Goal: Task Accomplishment & Management: Manage account settings

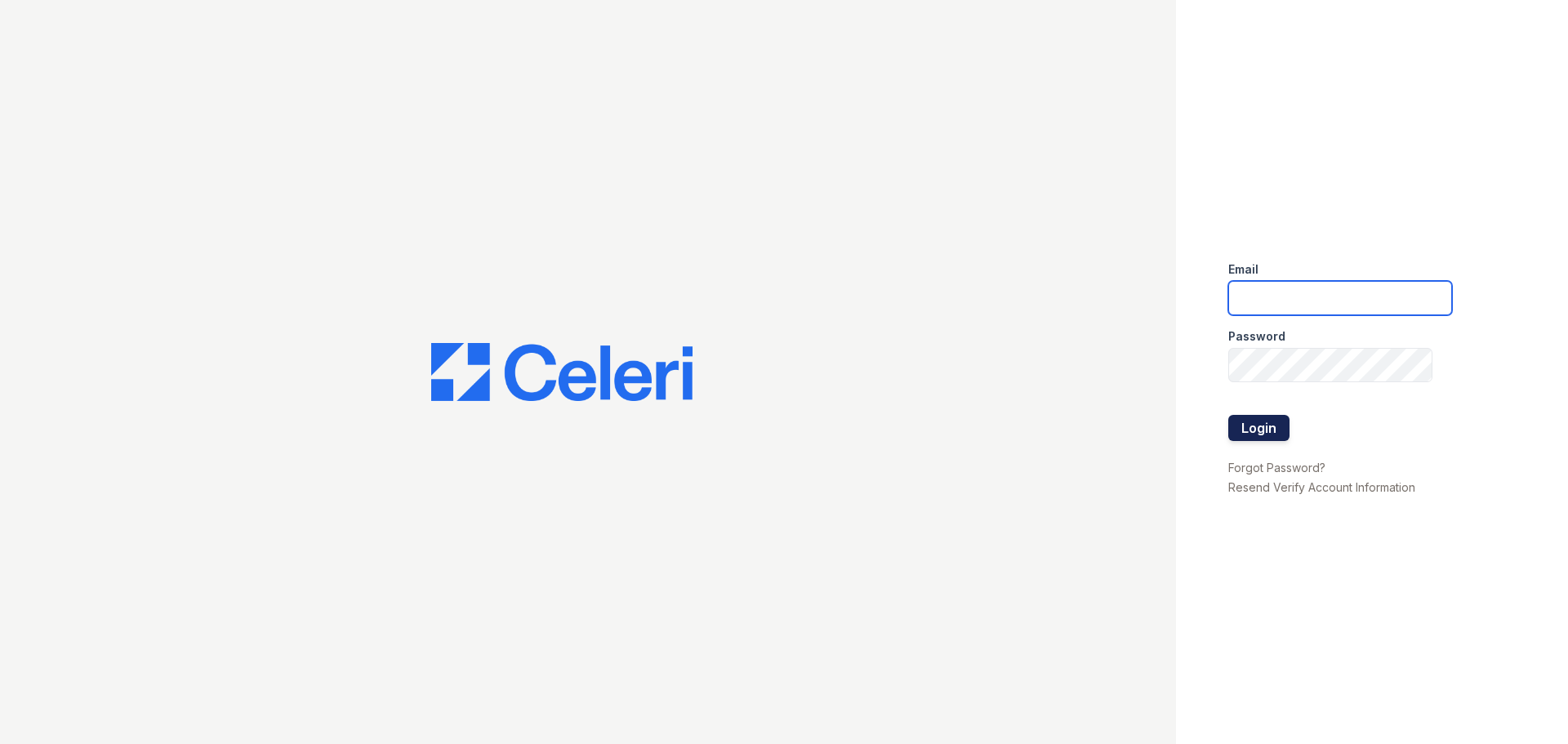
type input "kimberly.pm@cafmanagement.com"
click at [1266, 440] on button "Login" at bounding box center [1258, 428] width 61 height 26
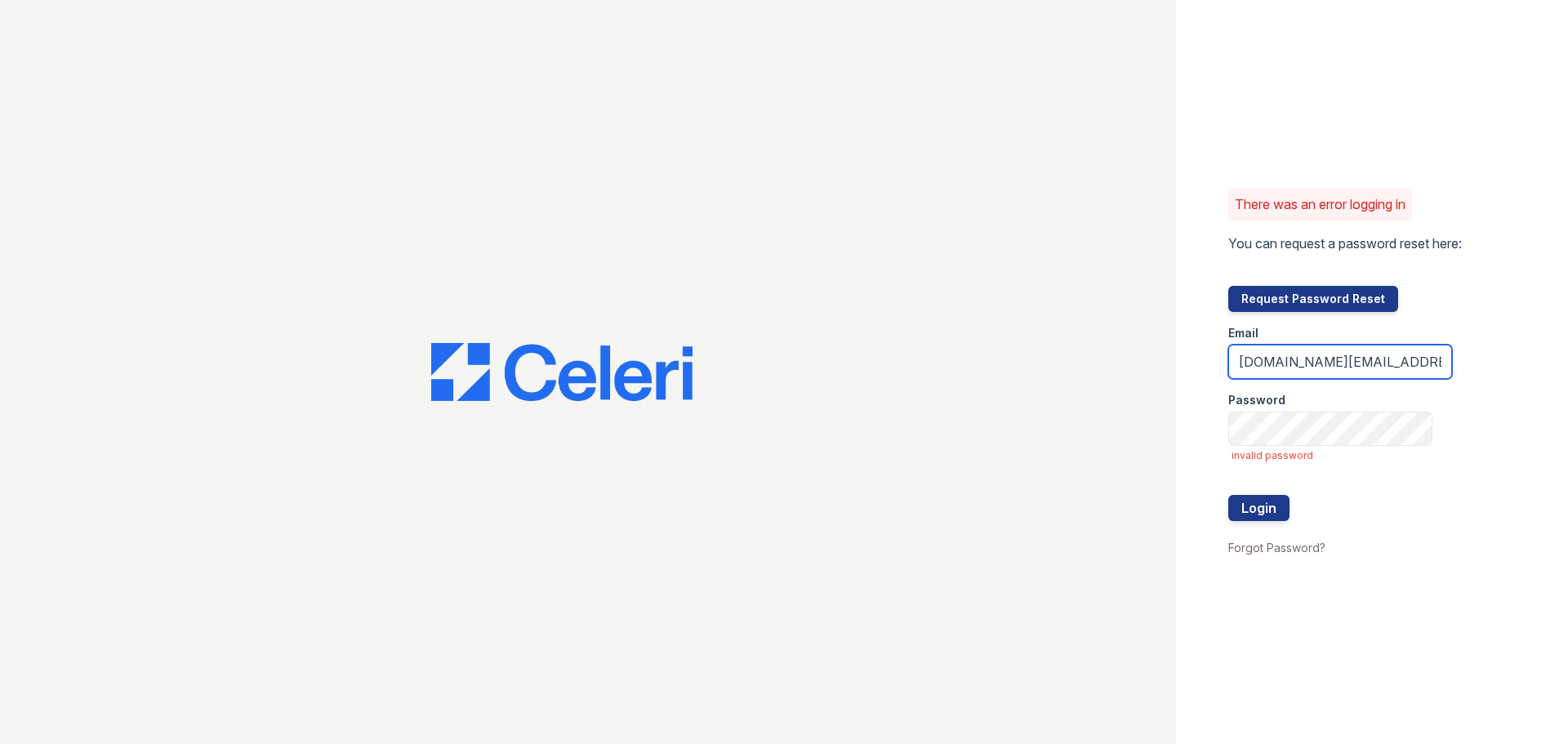
click at [1301, 364] on input "kimberly.pm@cafmanagement.com" at bounding box center [1340, 361] width 224 height 35
type input "kimberly.am@cafmanagement.com"
click at [1228, 495] on button "Login" at bounding box center [1258, 508] width 61 height 26
click at [1276, 514] on button "Login" at bounding box center [1258, 508] width 61 height 26
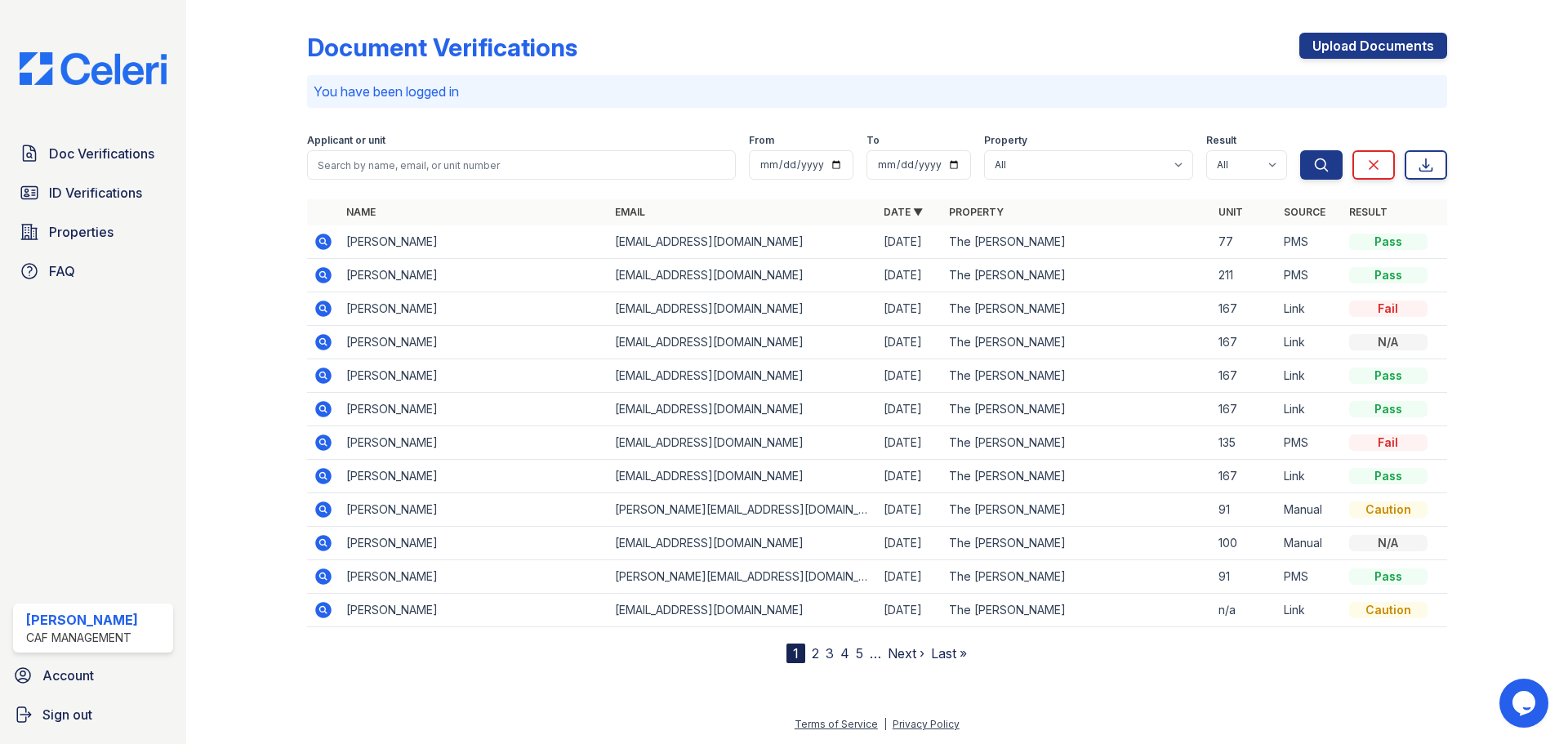
click at [326, 307] on icon at bounding box center [322, 308] width 16 height 16
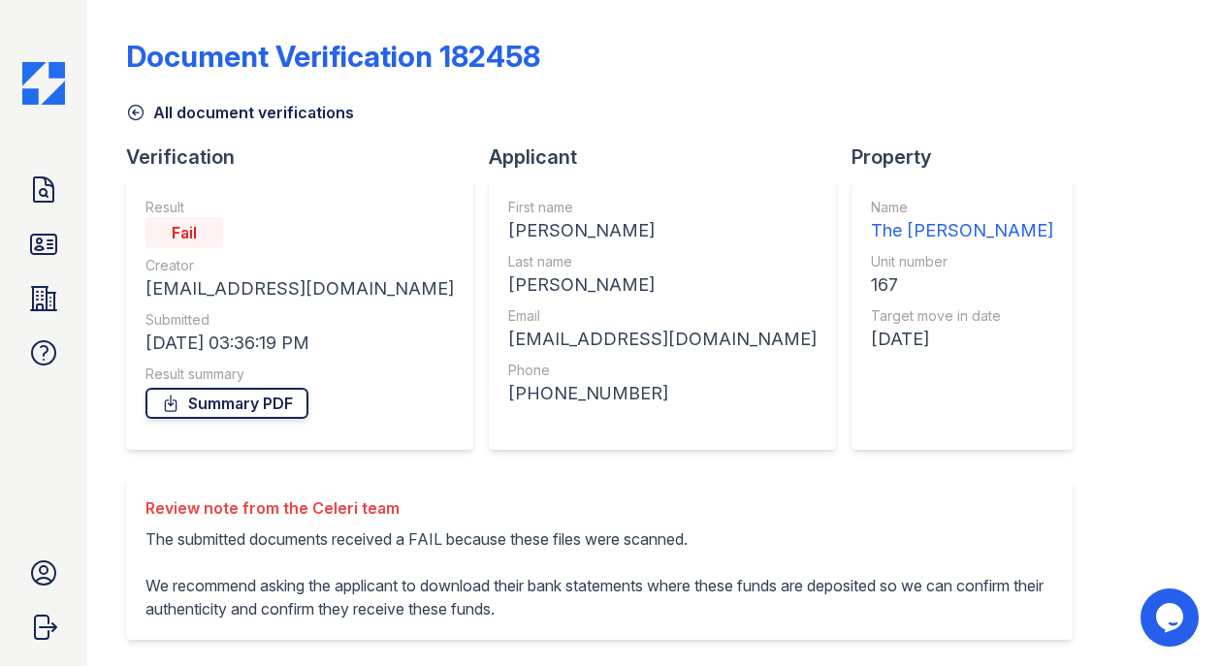
click at [260, 401] on link "Summary PDF" at bounding box center [227, 403] width 163 height 31
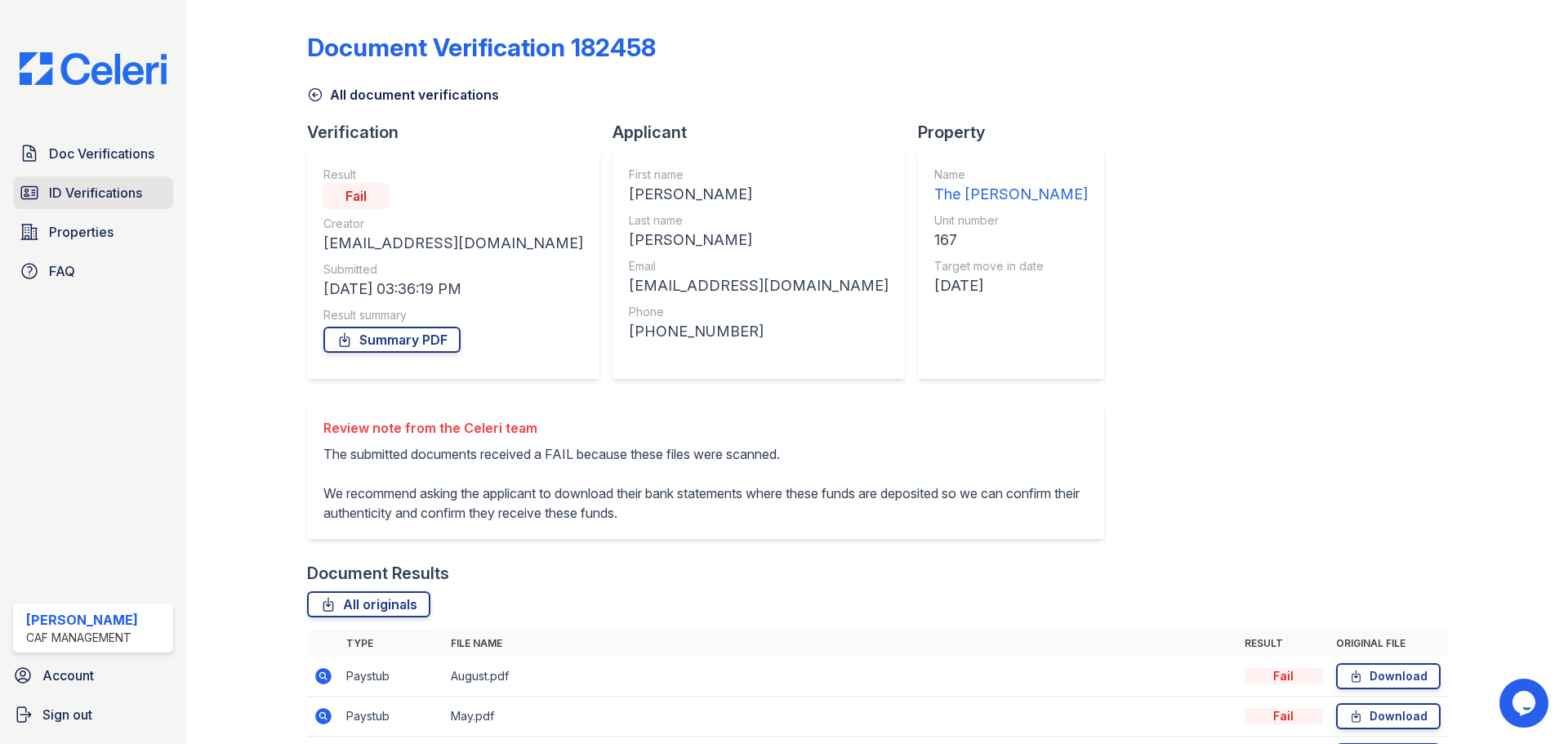
click at [94, 203] on span "ID Verifications" at bounding box center [95, 192] width 93 height 19
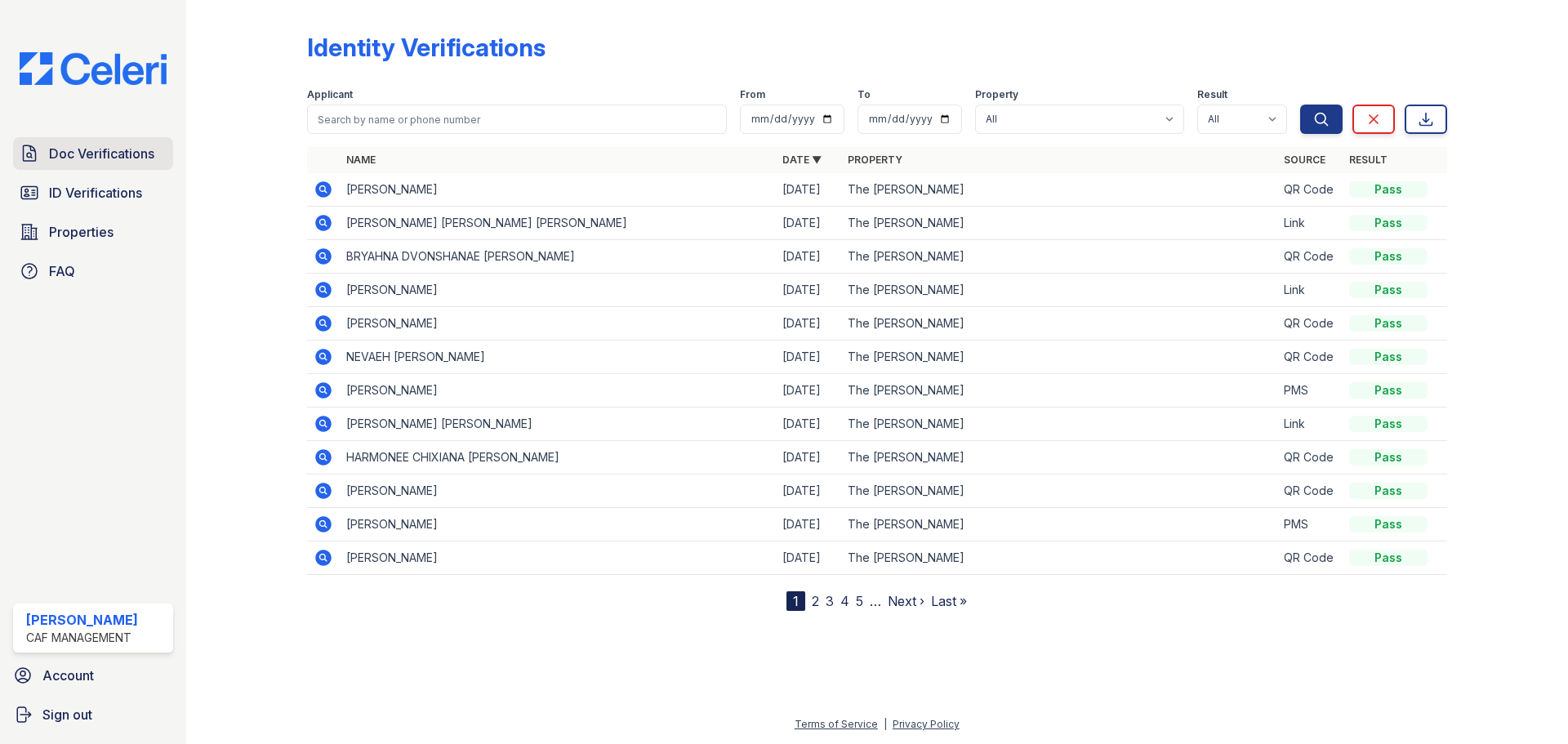
click at [98, 162] on span "Doc Verifications" at bounding box center [101, 153] width 105 height 19
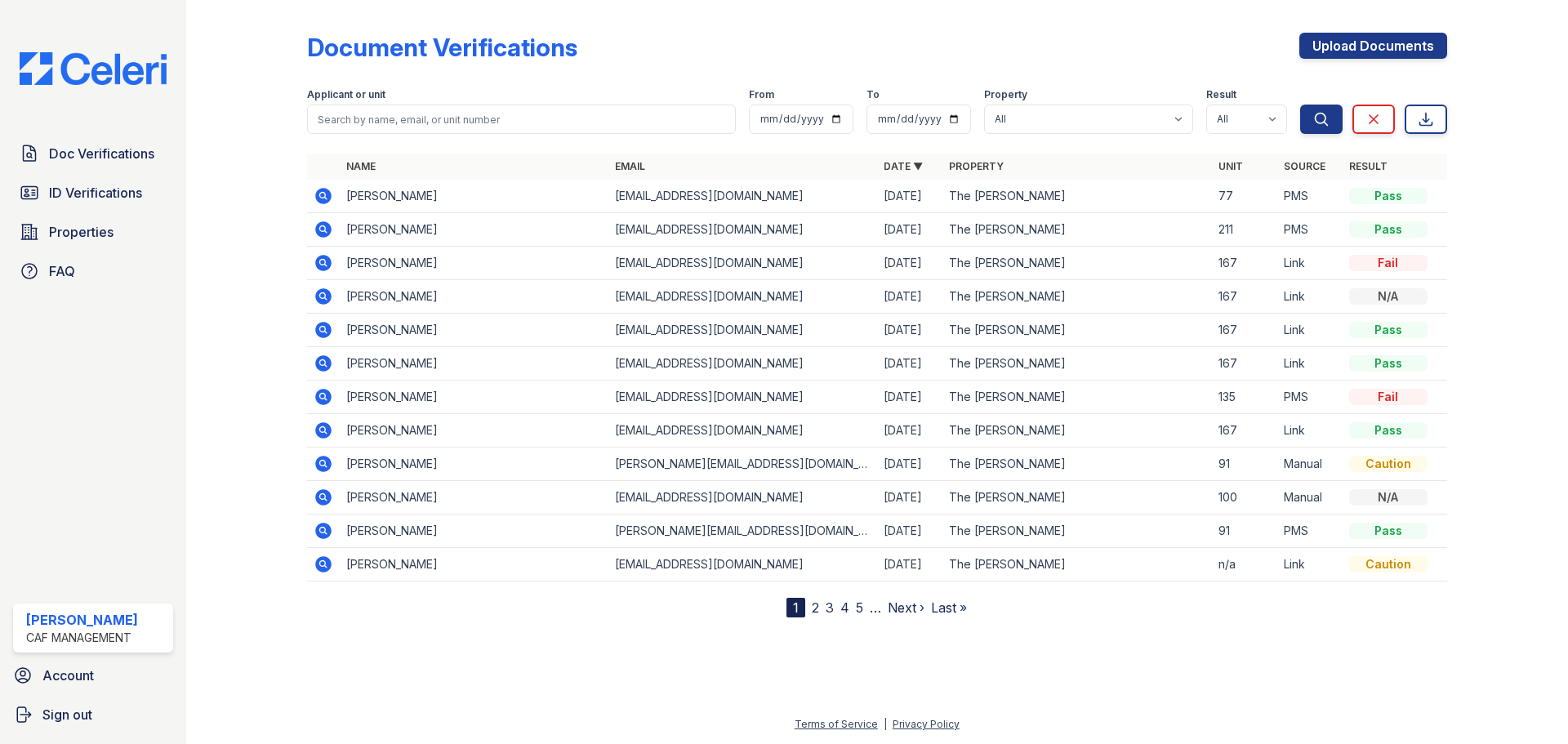
click at [318, 327] on icon at bounding box center [322, 329] width 16 height 16
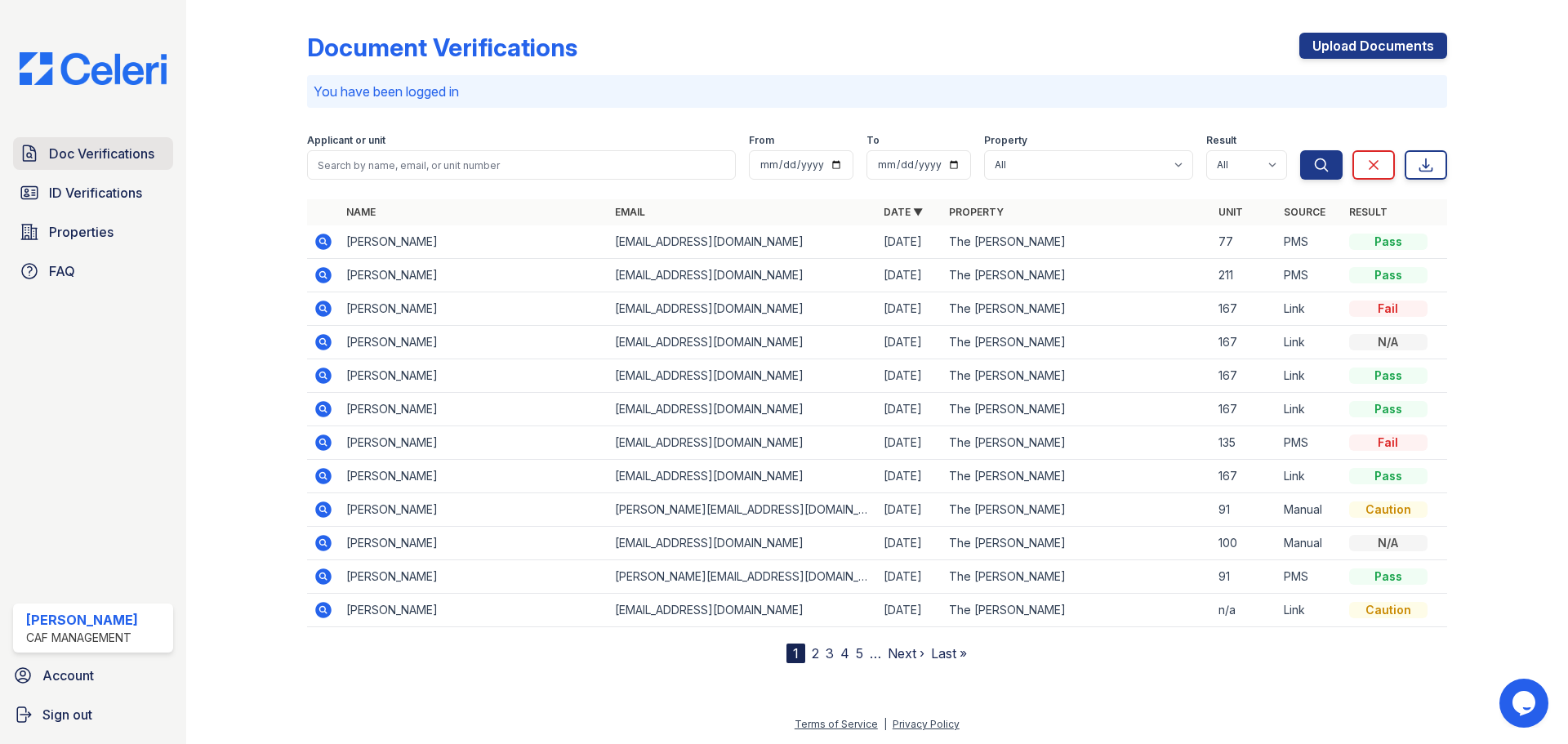
click at [117, 164] on link "Doc Verifications" at bounding box center [93, 153] width 160 height 33
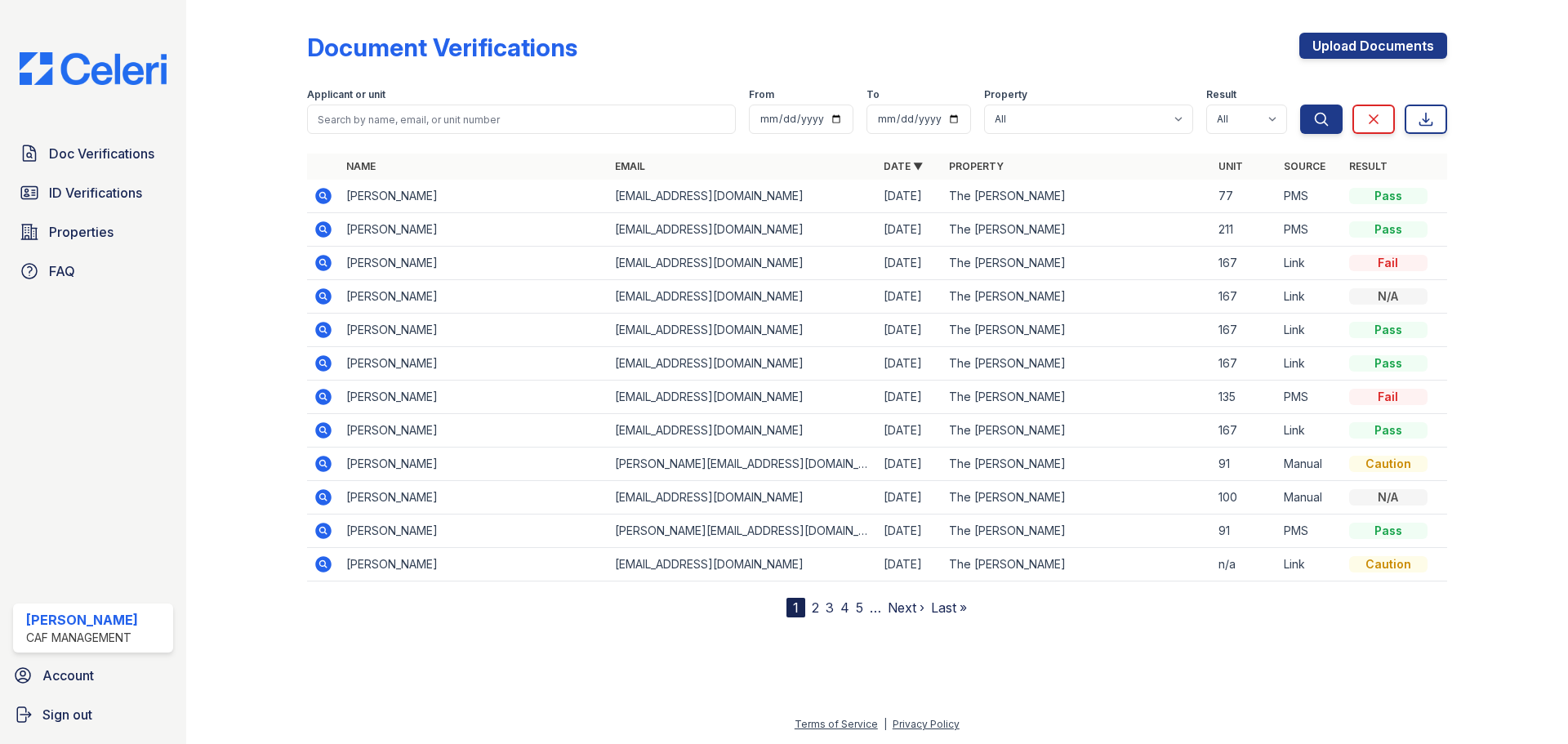
drag, startPoint x: 792, startPoint y: 263, endPoint x: 606, endPoint y: 266, distance: 186.0
click at [606, 266] on tr "Rogelio Sanchez rogeliosanchez817@icloud.com 08/25/25 The Kimberly 167 Link Fail" at bounding box center [877, 263] width 1140 height 34
drag, startPoint x: 802, startPoint y: 332, endPoint x: 602, endPoint y: 330, distance: 200.0
click at [602, 330] on tr "Sury Franco francosury1234@gmail.com 08/22/25 The Kimberly 167 Link Pass" at bounding box center [877, 331] width 1140 height 34
copy tr "[EMAIL_ADDRESS][DOMAIN_NAME]"
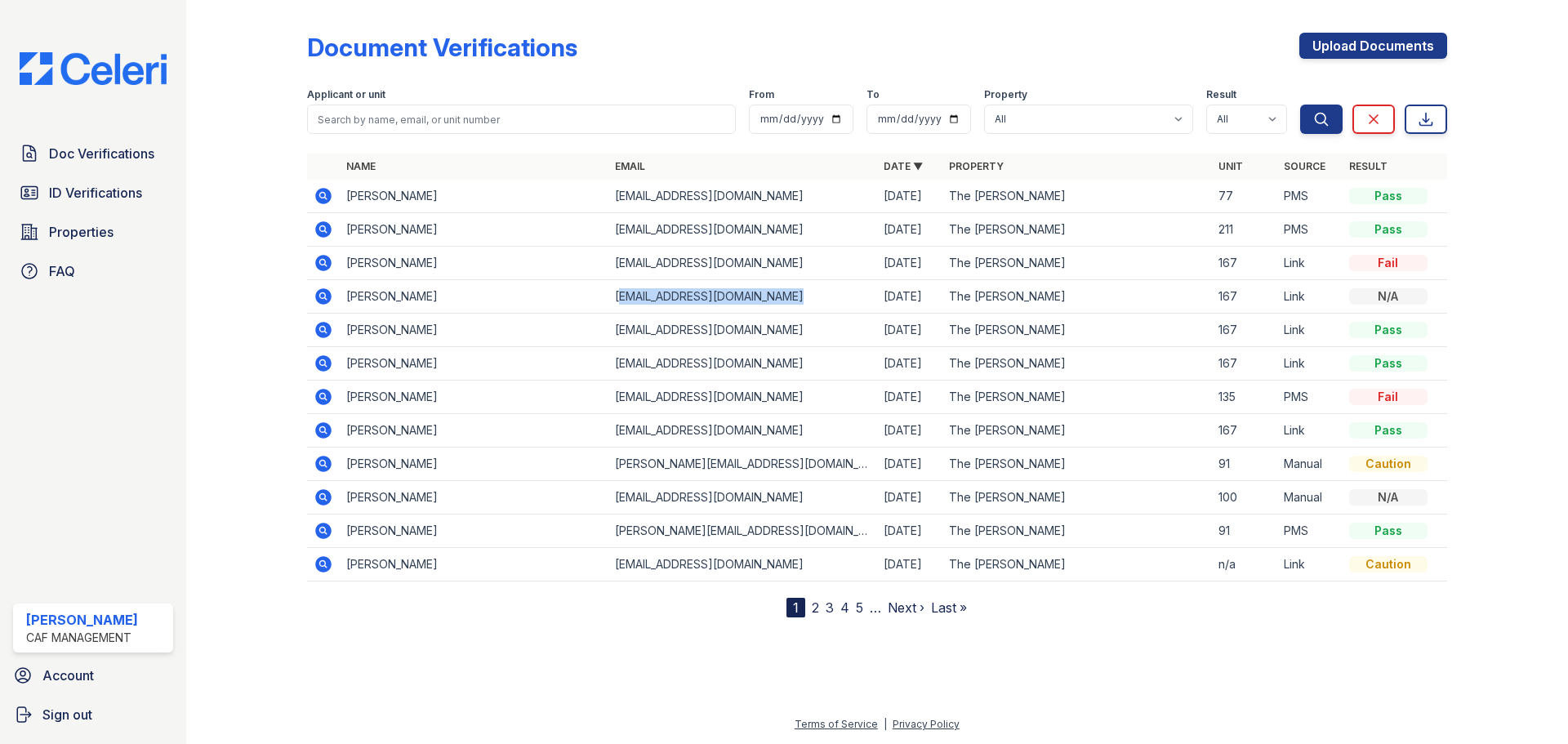
drag, startPoint x: 791, startPoint y: 289, endPoint x: 619, endPoint y: 298, distance: 172.2
click at [619, 298] on td "[EMAIL_ADDRESS][DOMAIN_NAME]" at bounding box center [742, 297] width 268 height 34
drag, startPoint x: 601, startPoint y: 297, endPoint x: 784, endPoint y: 304, distance: 183.1
click at [784, 304] on tr "Rogelio Sanchez rogeliosanchez817@icloud.com 08/25/25 The Kimberly 167 Link N/A" at bounding box center [877, 297] width 1140 height 34
copy tr "[EMAIL_ADDRESS][DOMAIN_NAME]"
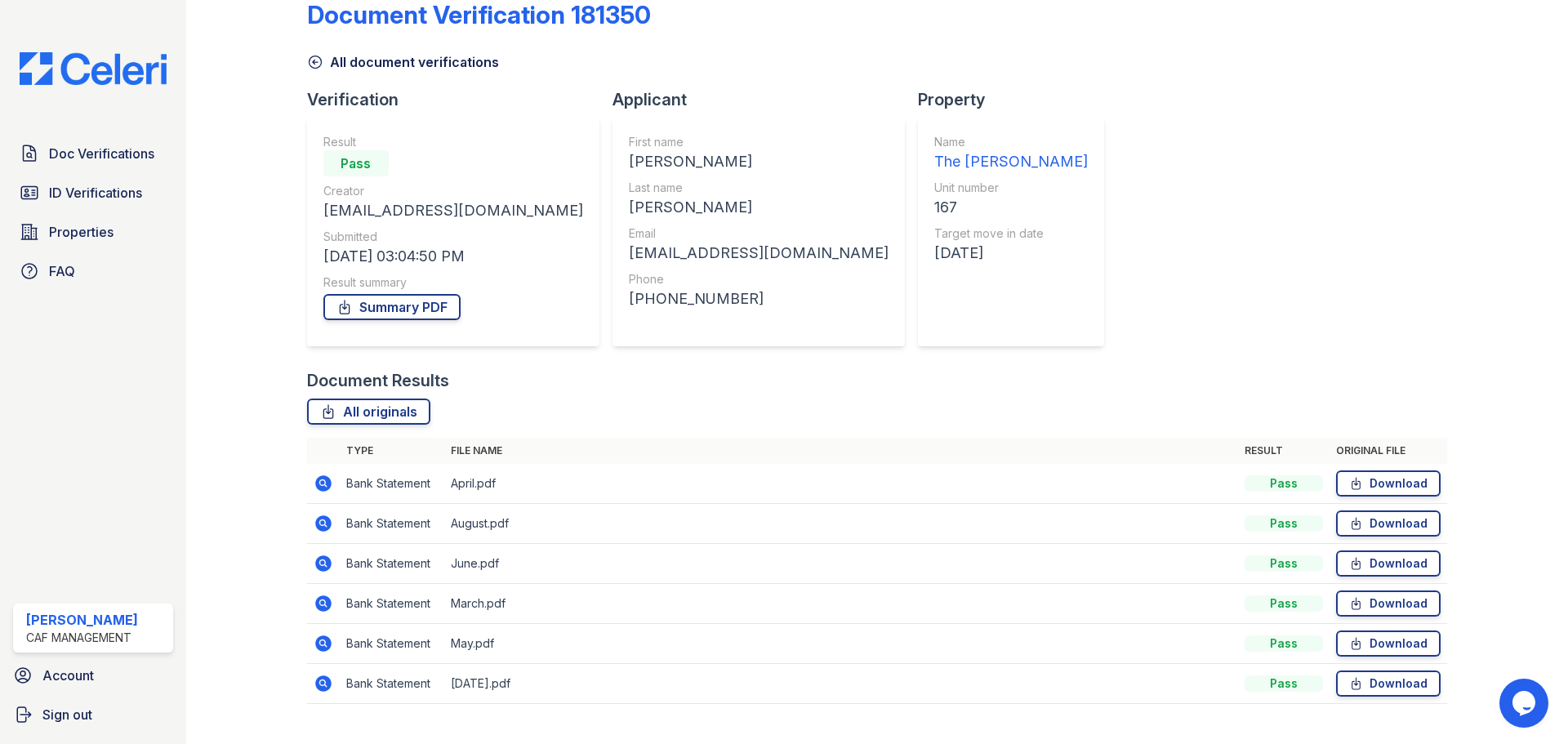
scroll to position [65, 0]
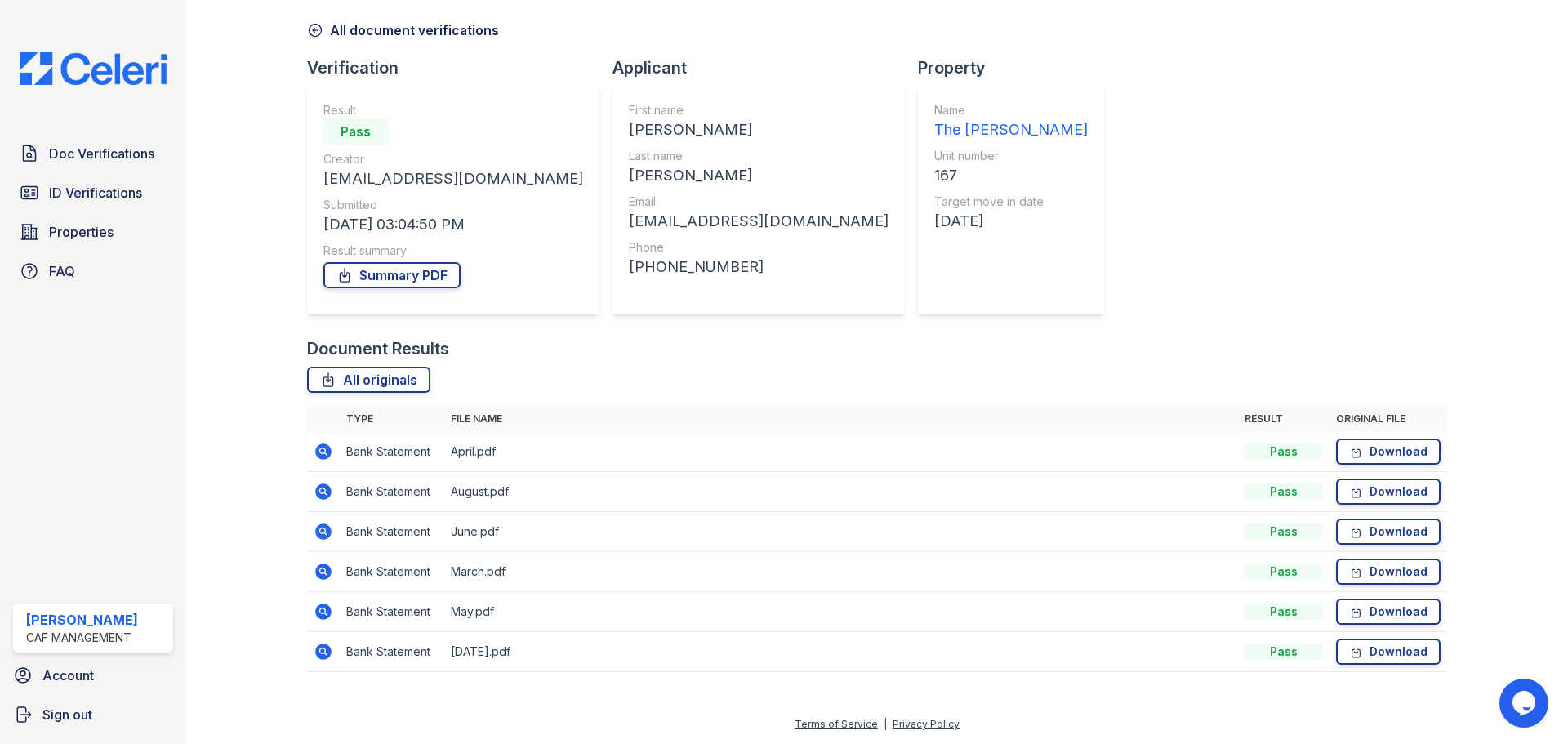
click at [329, 454] on icon at bounding box center [322, 451] width 16 height 16
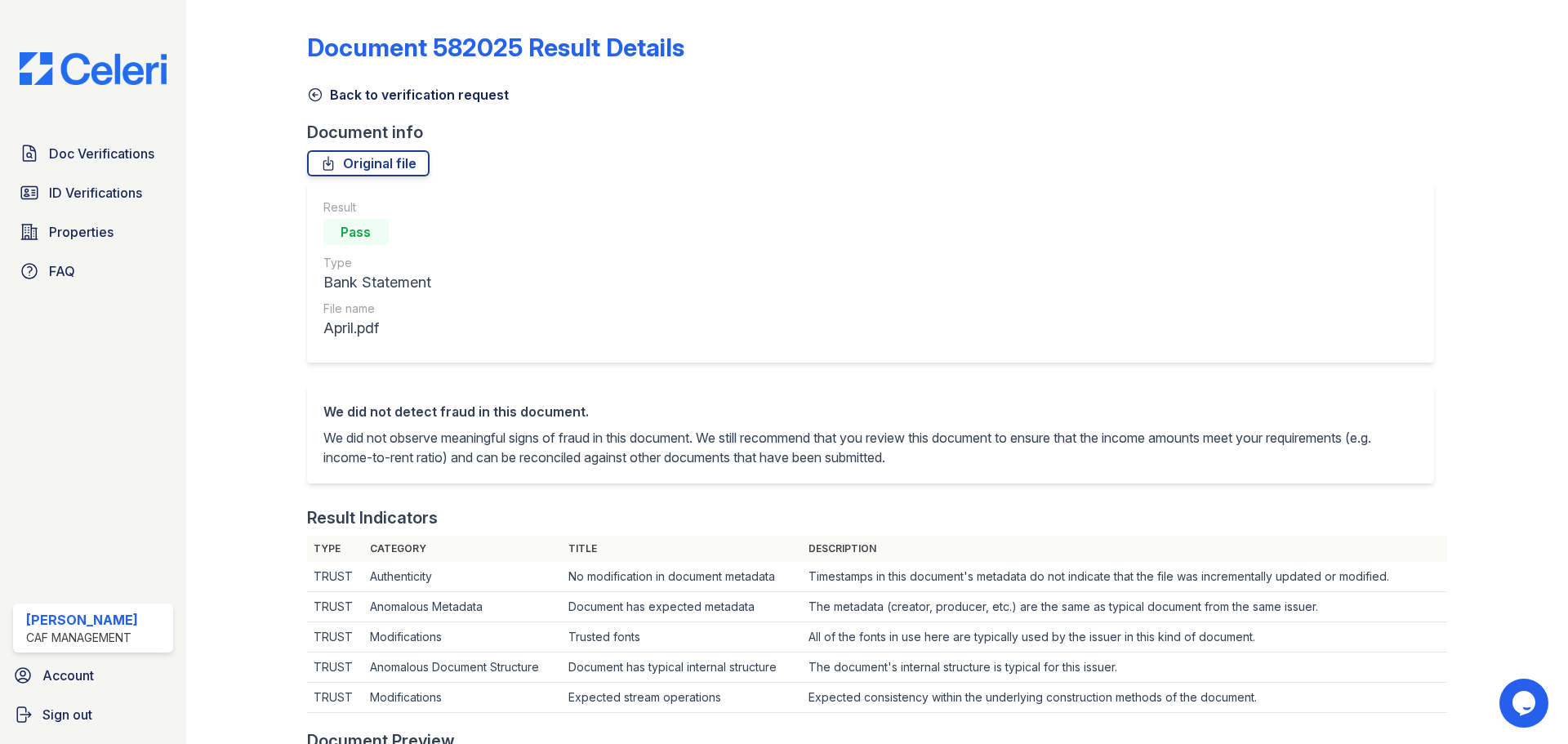
click at [1135, 128] on div "Document info" at bounding box center [877, 132] width 1140 height 23
drag, startPoint x: 780, startPoint y: 203, endPoint x: 486, endPoint y: 96, distance: 312.9
click at [486, 99] on link "Back to verification request" at bounding box center [408, 94] width 202 height 19
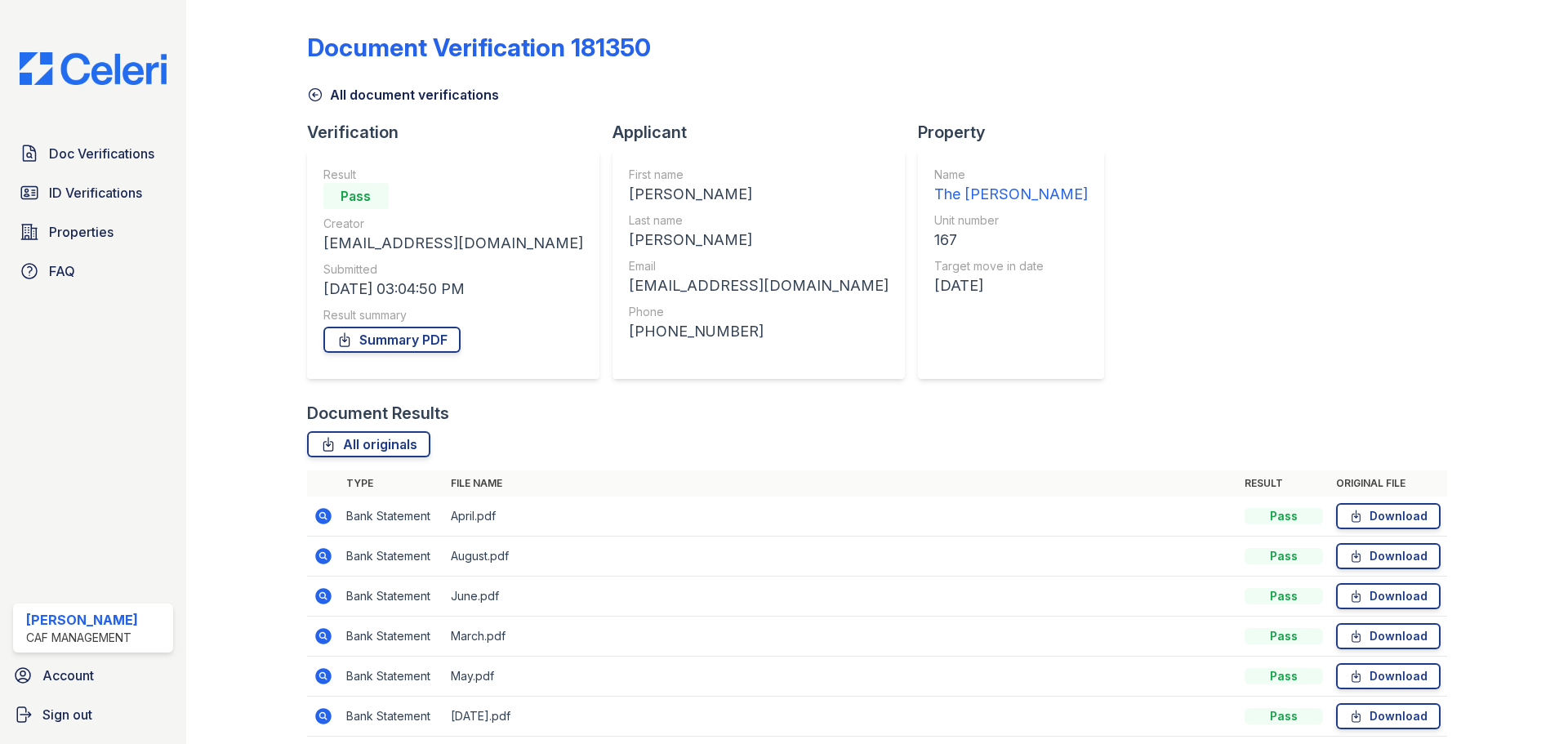
click at [419, 93] on link "All document verifications" at bounding box center [403, 94] width 192 height 19
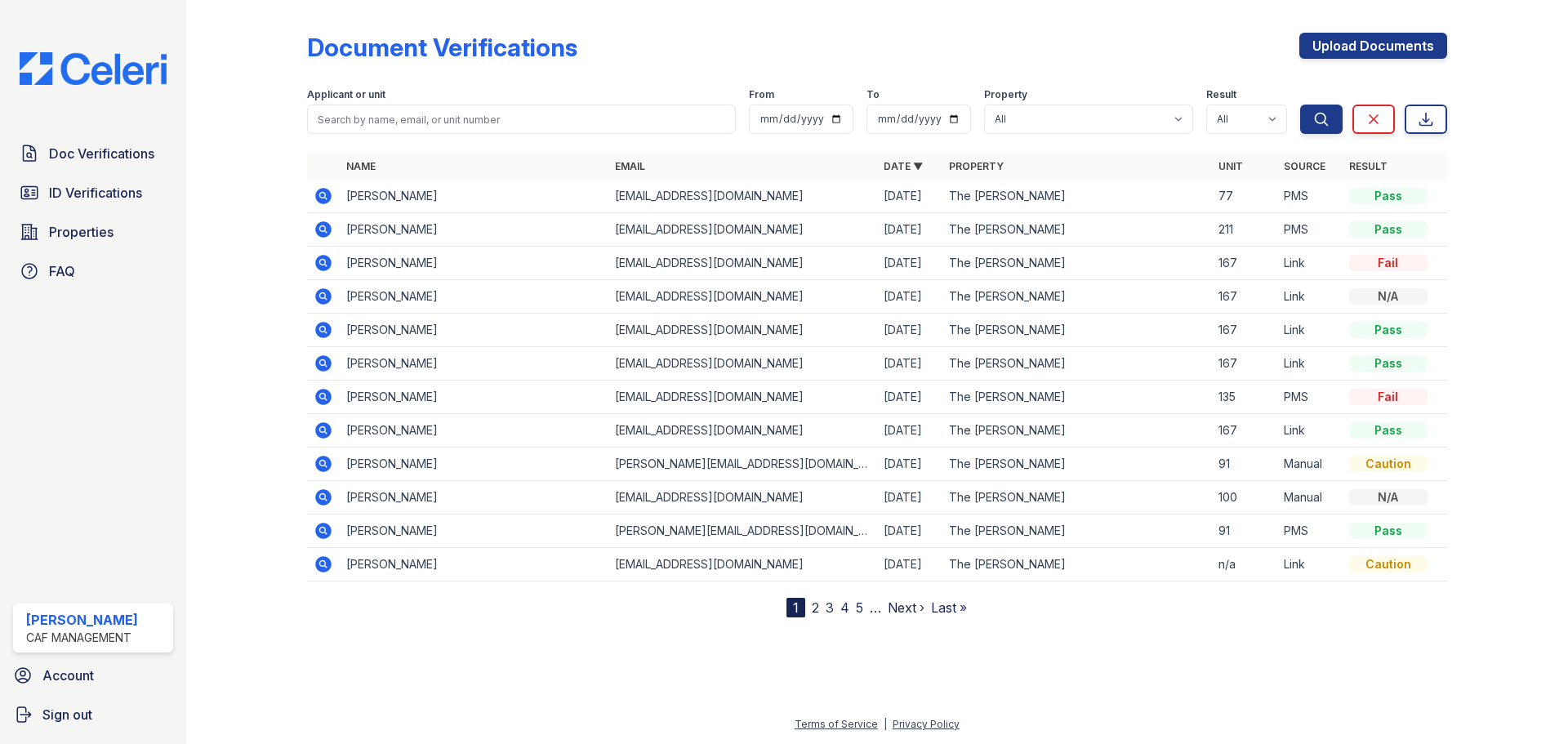
click at [378, 368] on td "[PERSON_NAME]" at bounding box center [474, 364] width 268 height 34
click at [314, 360] on icon at bounding box center [323, 363] width 19 height 19
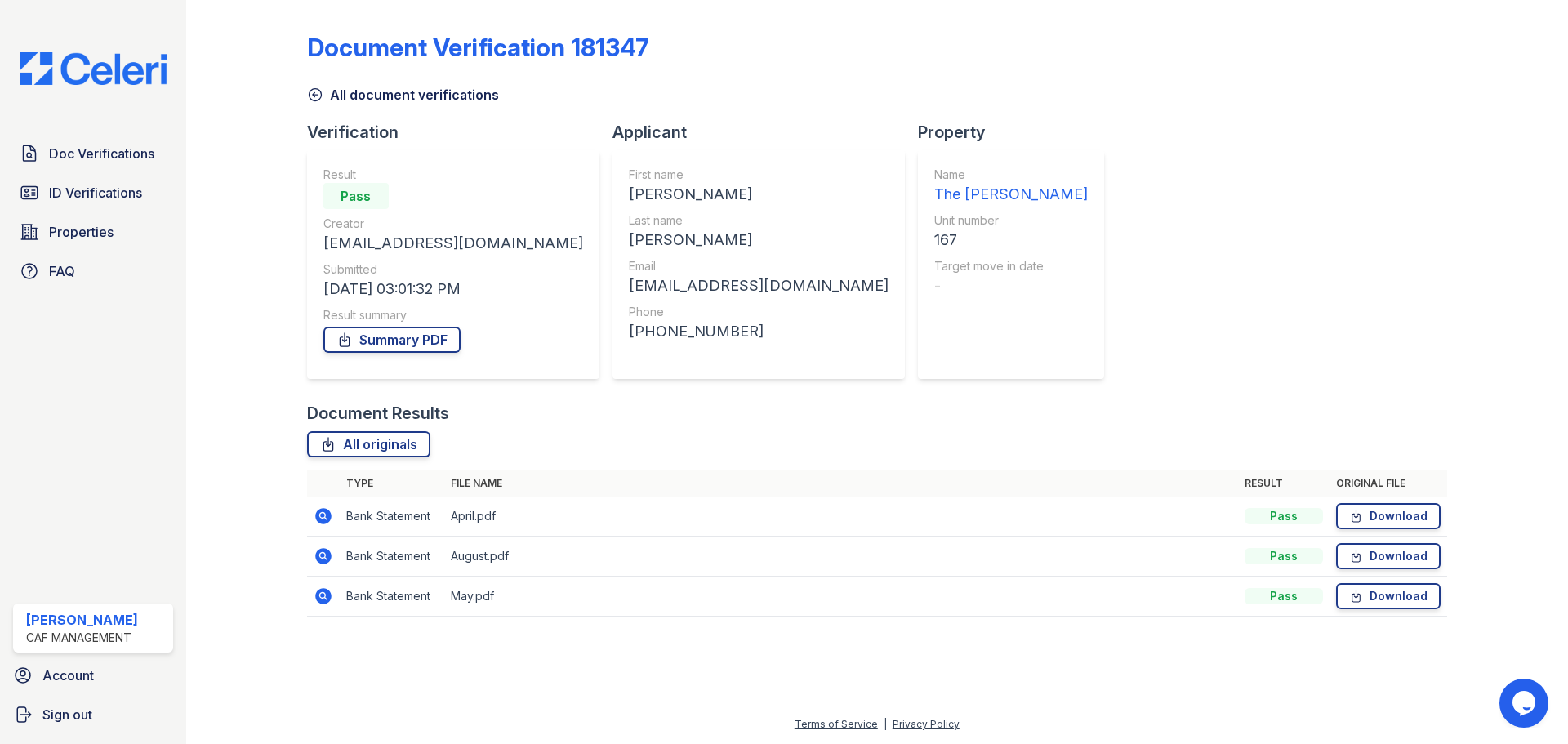
click at [320, 518] on icon at bounding box center [322, 515] width 16 height 16
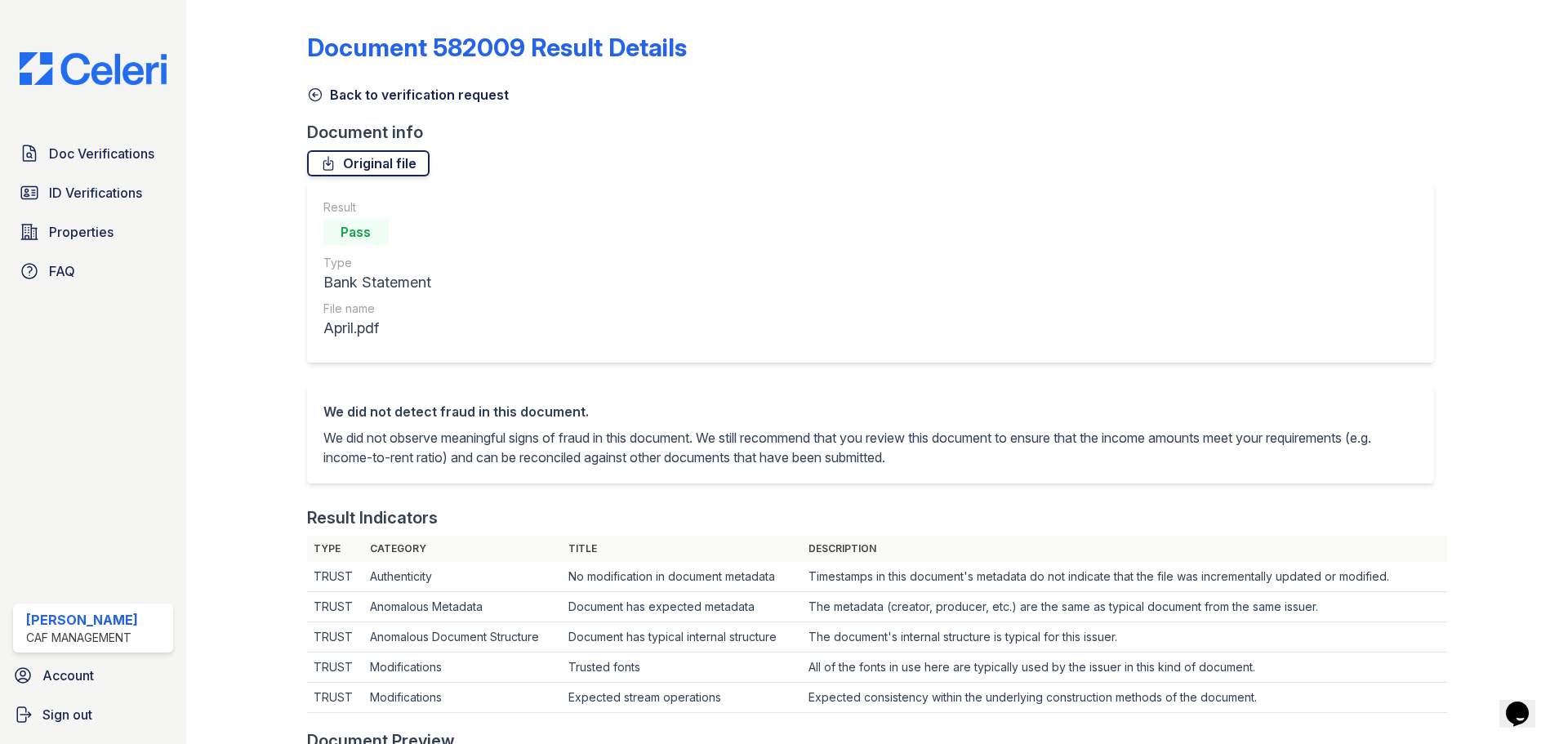
click at [375, 165] on link "Original file" at bounding box center [369, 162] width 123 height 26
click at [327, 88] on link "Back to verification request" at bounding box center [408, 94] width 202 height 19
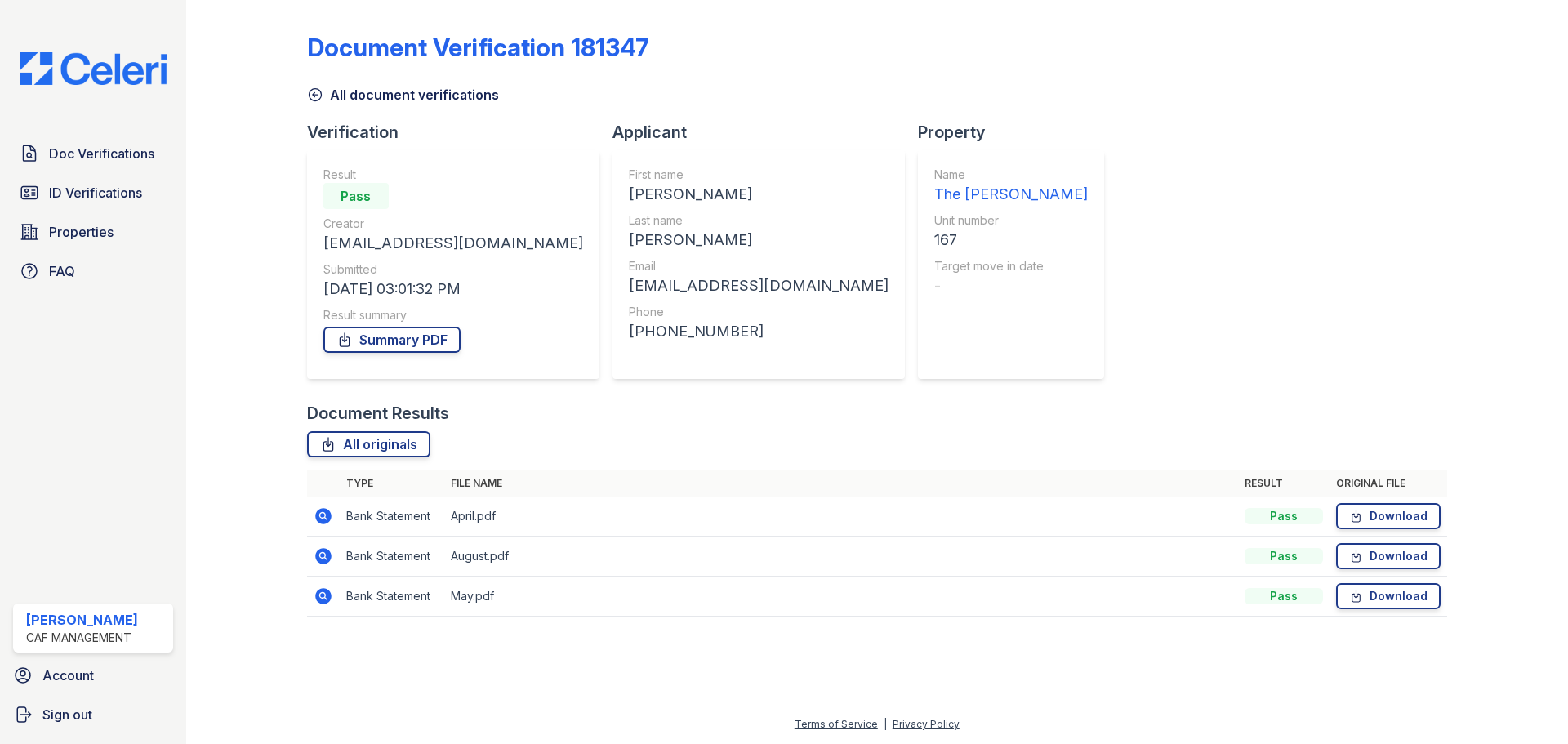
click at [319, 95] on icon at bounding box center [315, 94] width 16 height 16
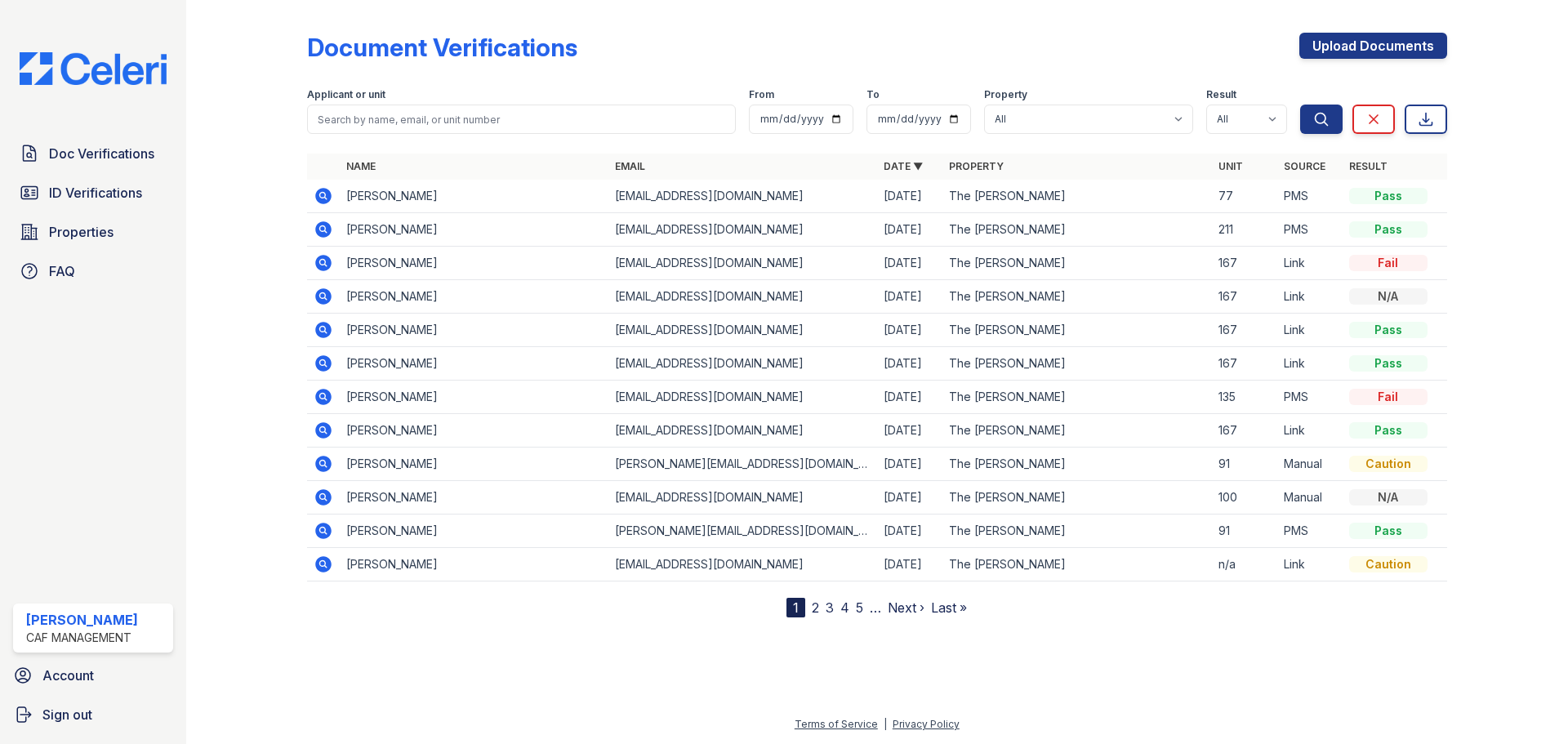
click at [386, 330] on td "Sury Franco" at bounding box center [474, 331] width 268 height 34
click at [322, 331] on icon at bounding box center [322, 328] width 4 height 4
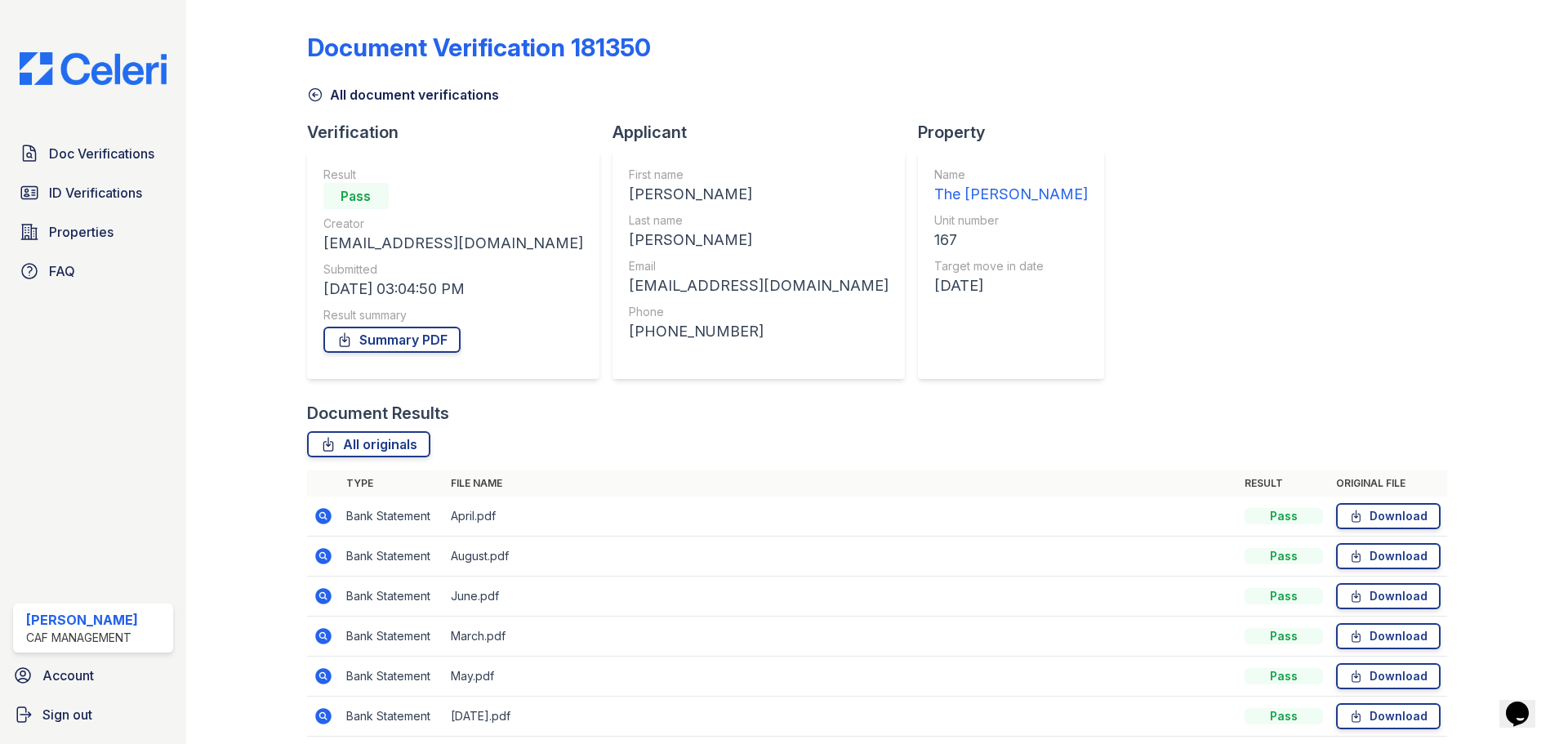
scroll to position [65, 0]
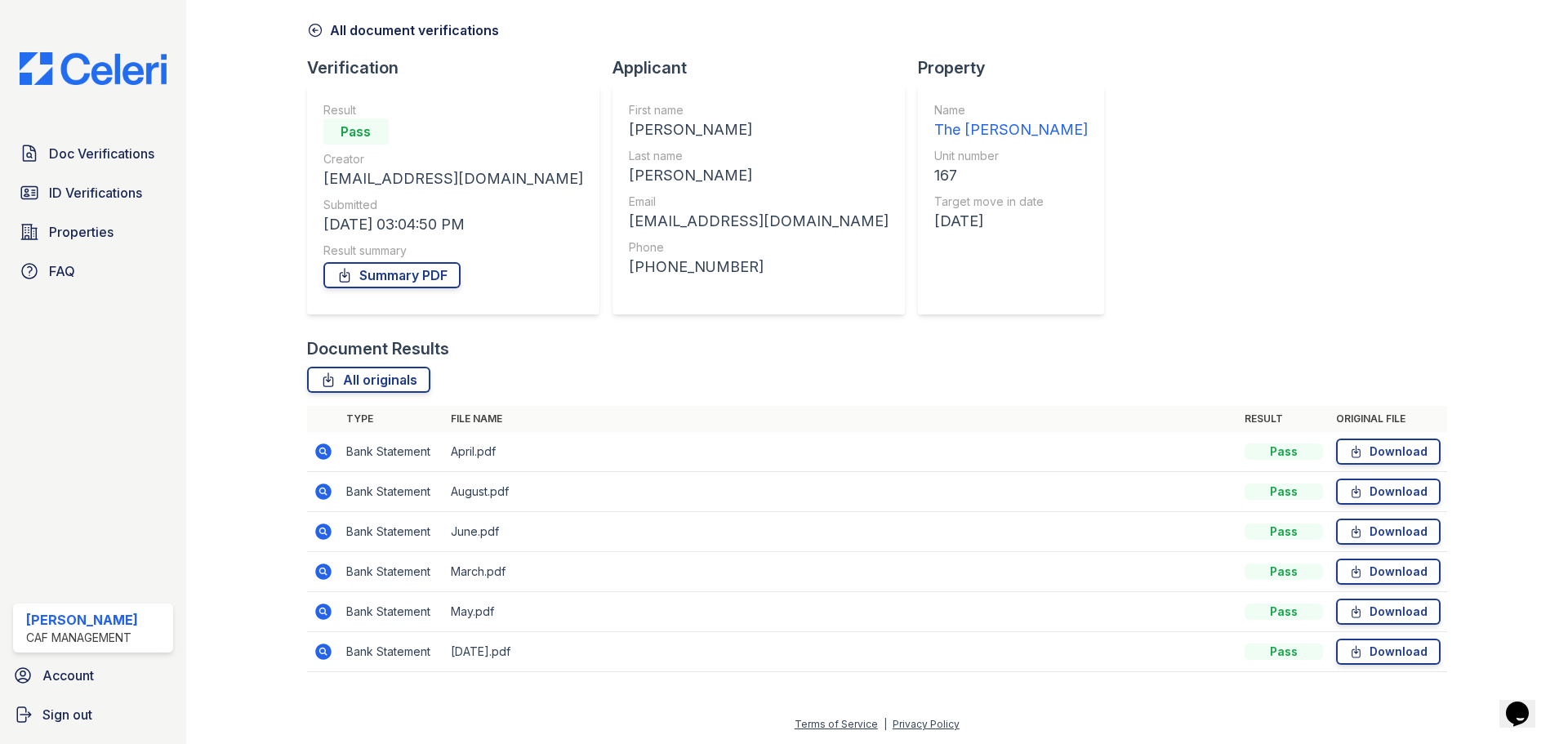
click at [324, 450] on icon at bounding box center [323, 451] width 19 height 19
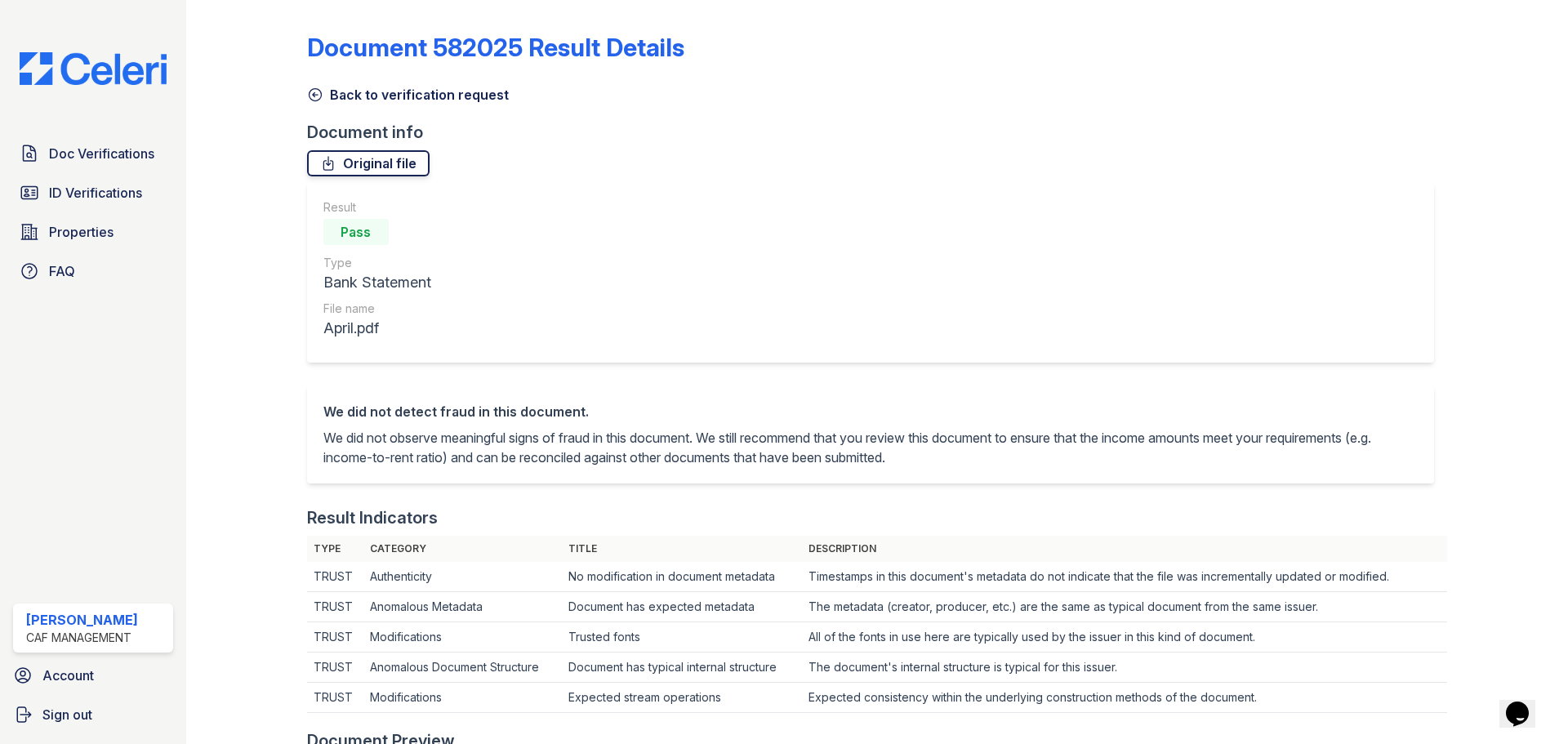
click at [399, 163] on link "Original file" at bounding box center [369, 162] width 123 height 26
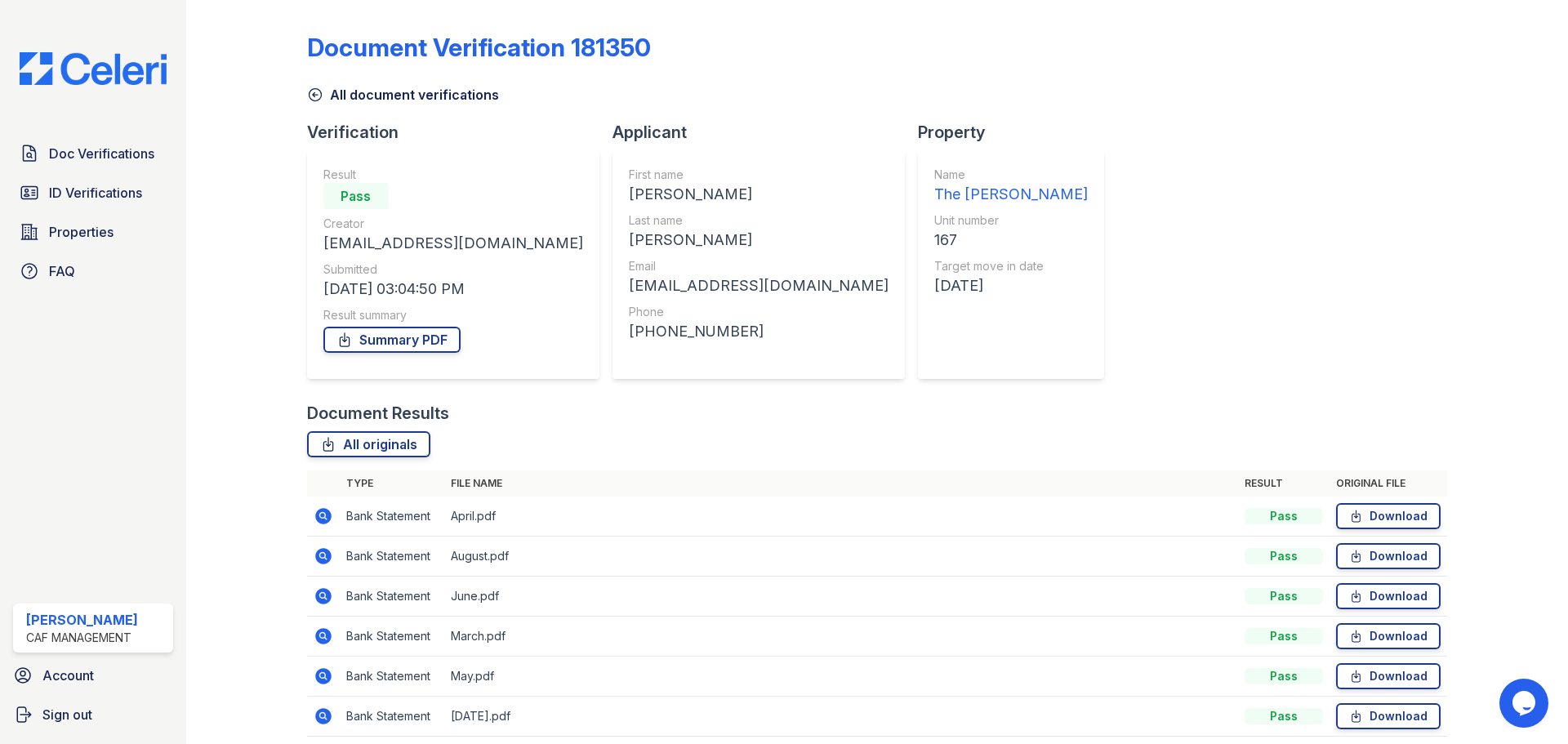
click at [69, 314] on div "Doc Verifications ID Verifications Properties FAQ Elizabeth Metts CAF Managemen…" at bounding box center [93, 372] width 186 height 744
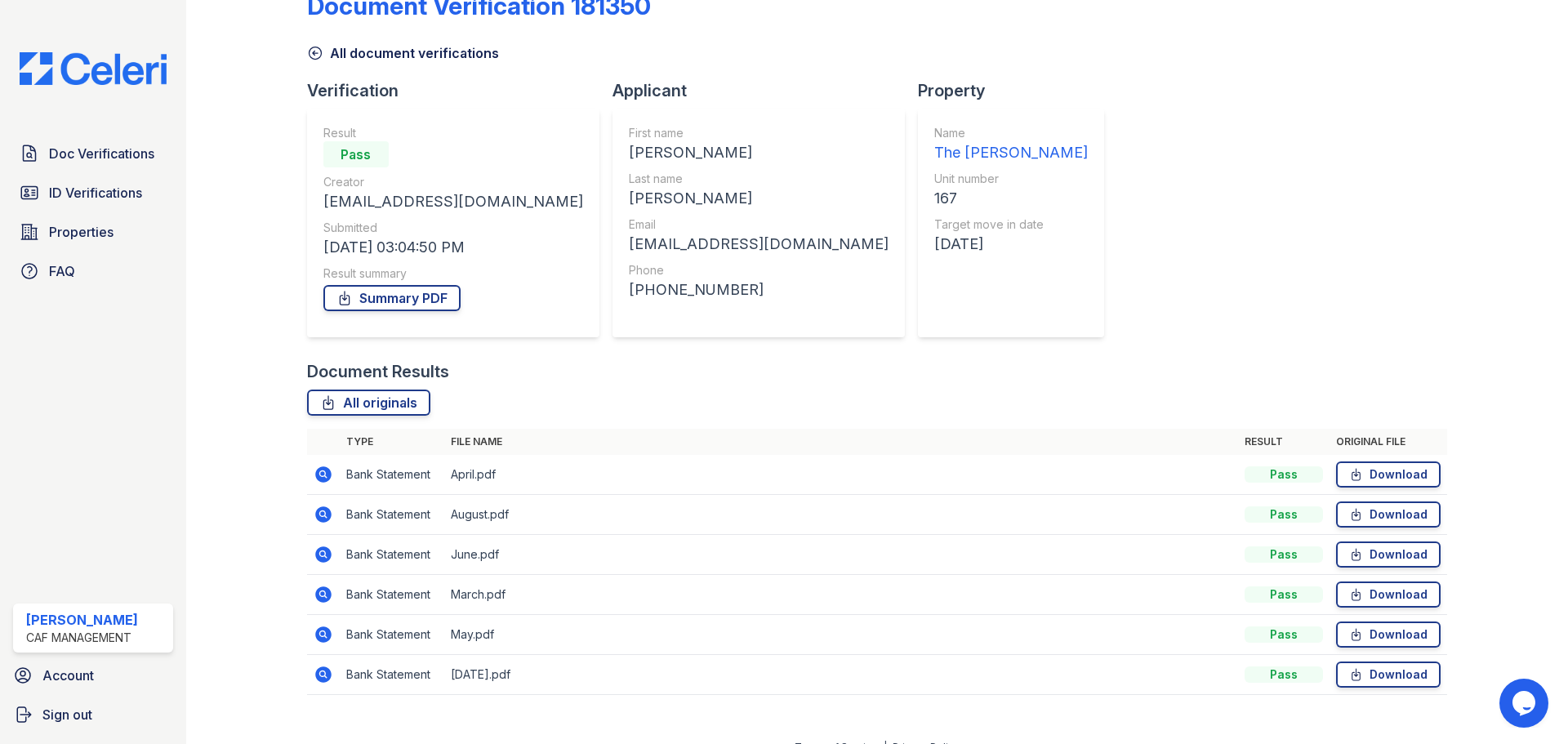
scroll to position [65, 0]
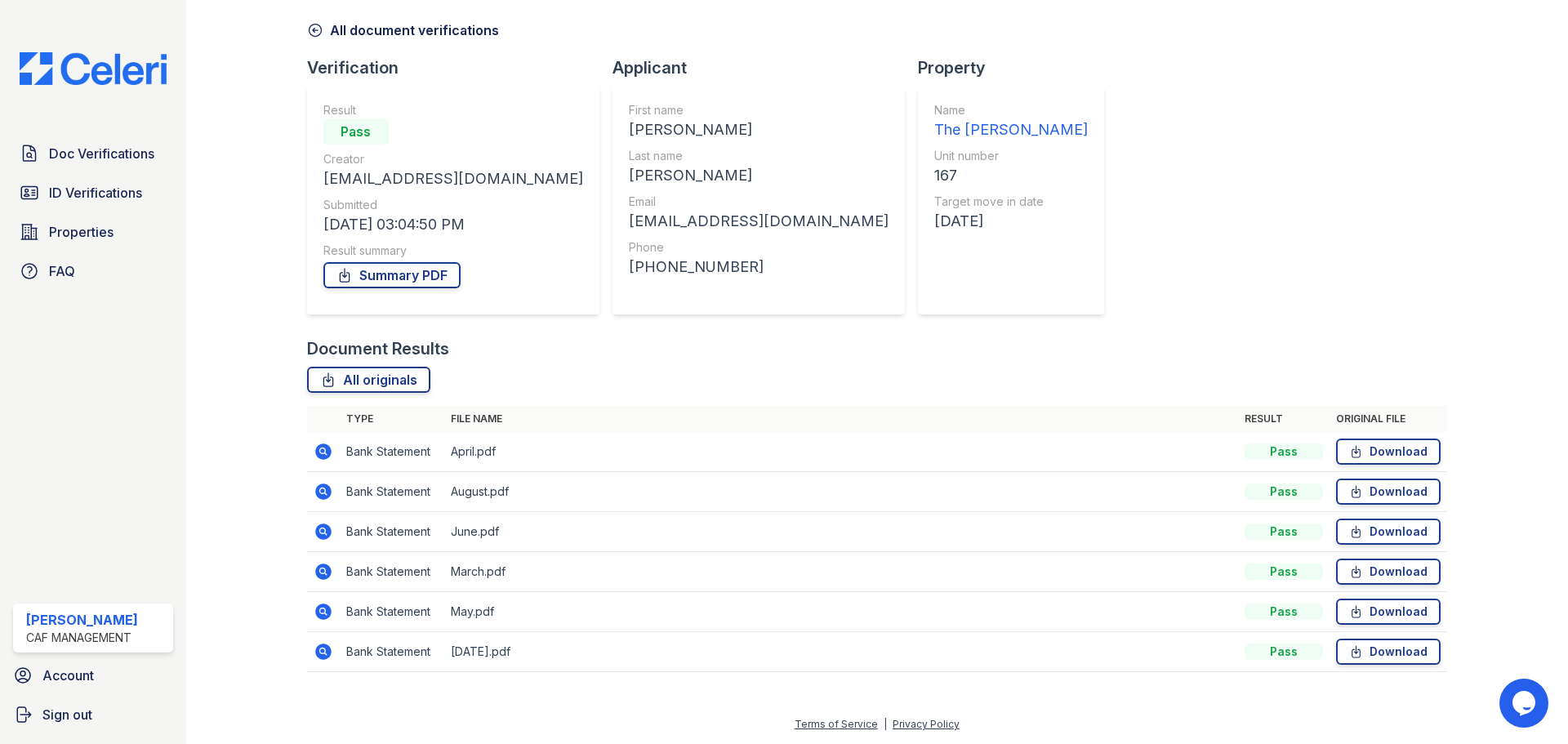
click at [105, 74] on img at bounding box center [93, 68] width 173 height 33
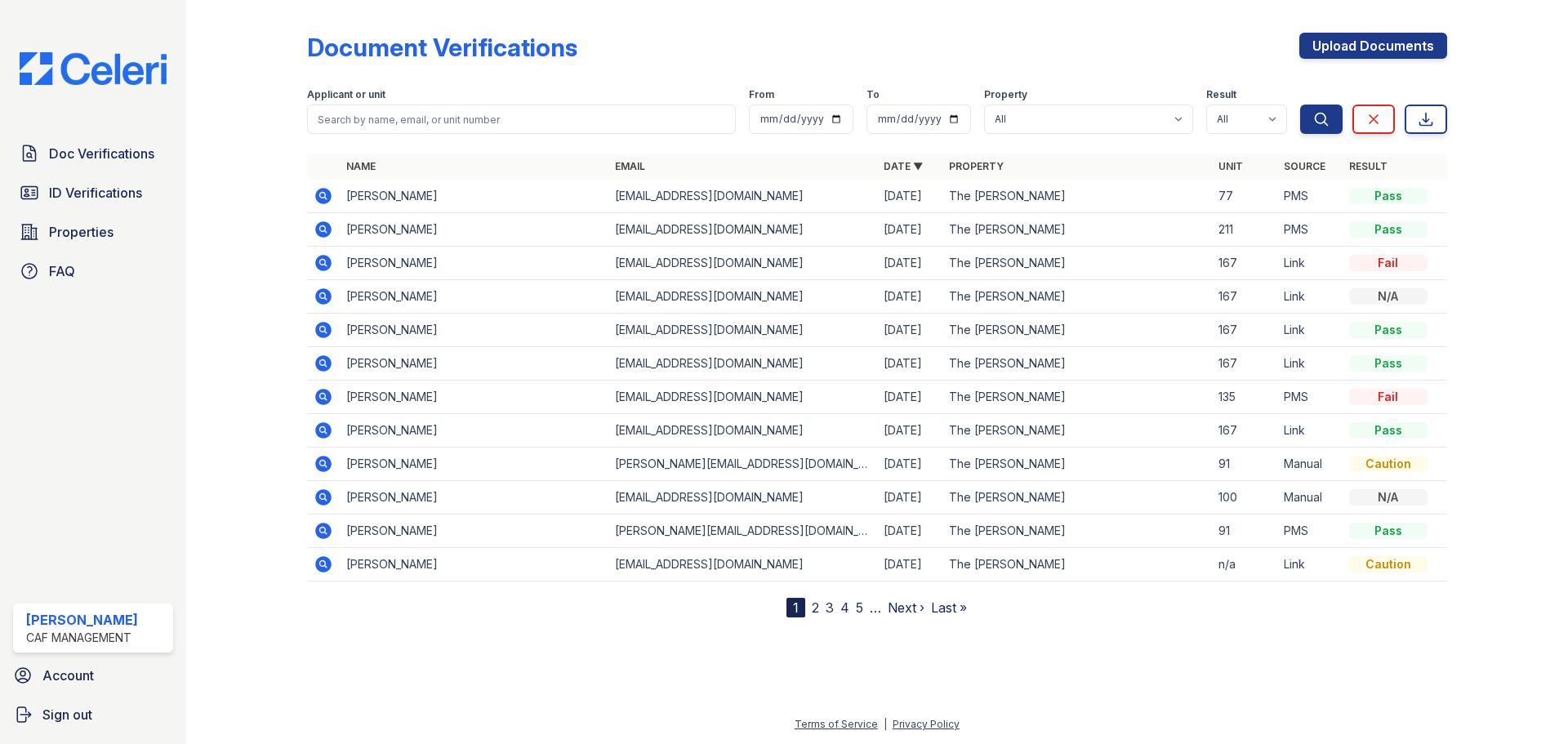
click at [330, 298] on icon at bounding box center [322, 295] width 16 height 16
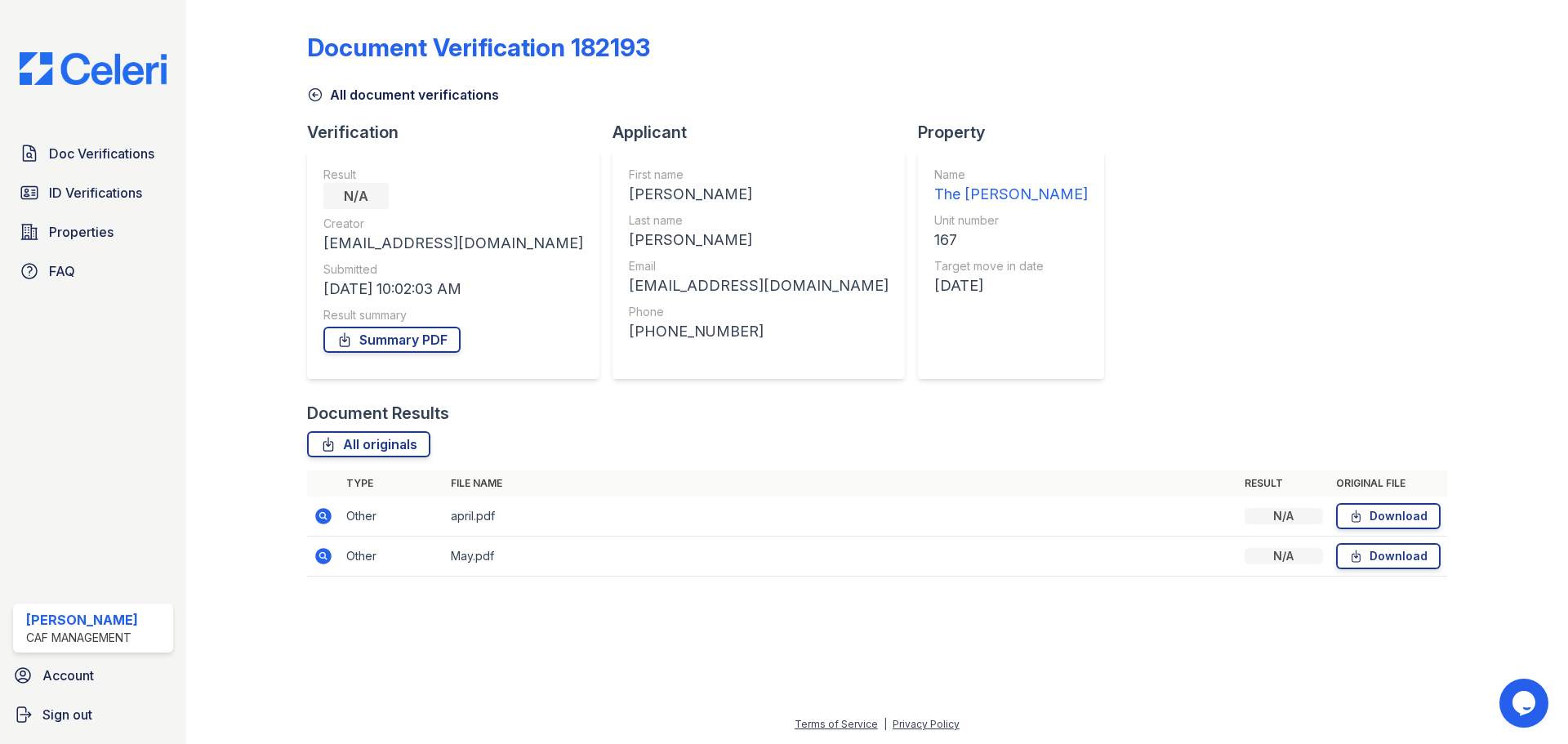
click at [325, 92] on link "All document verifications" at bounding box center [403, 94] width 192 height 19
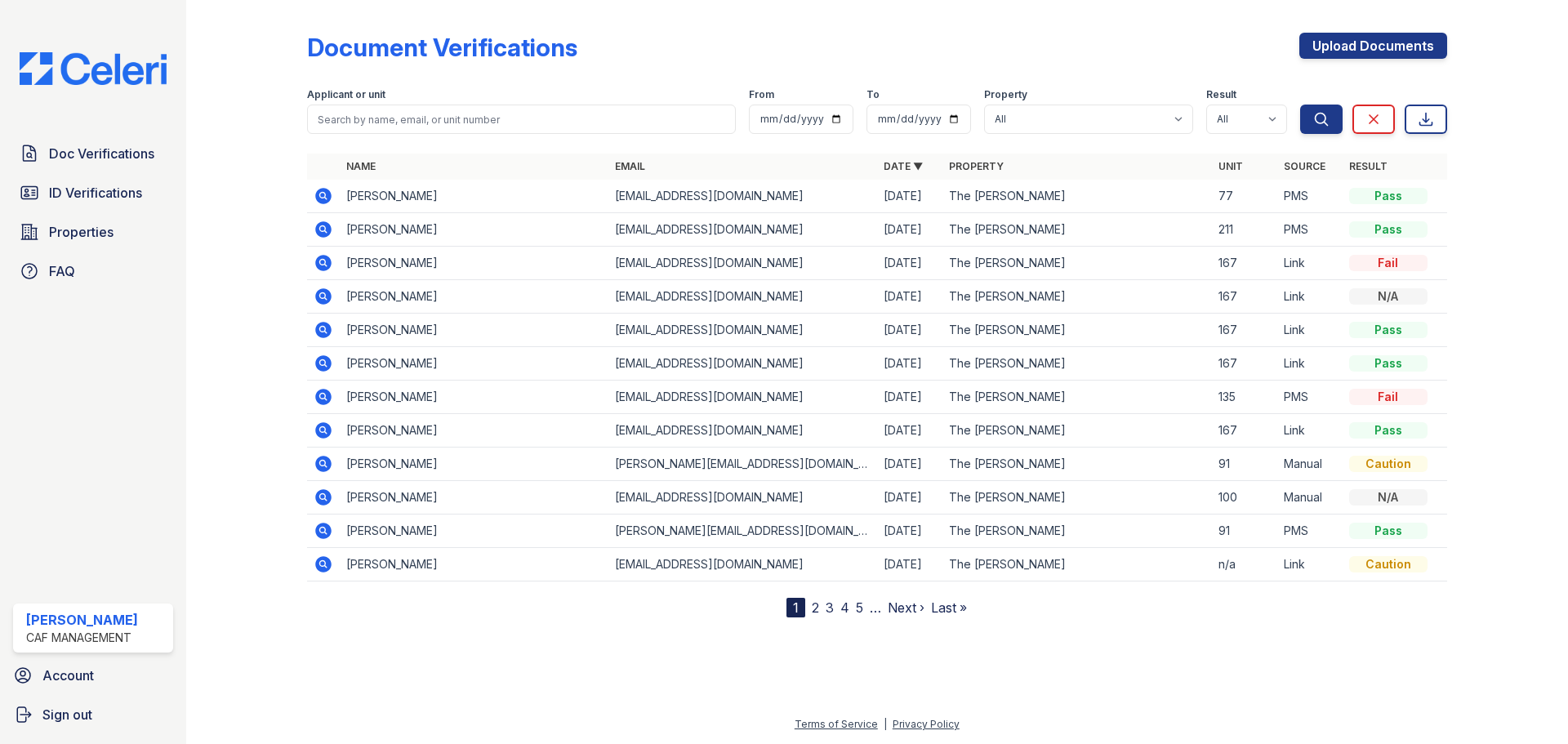
click at [318, 263] on icon at bounding box center [322, 263] width 16 height 16
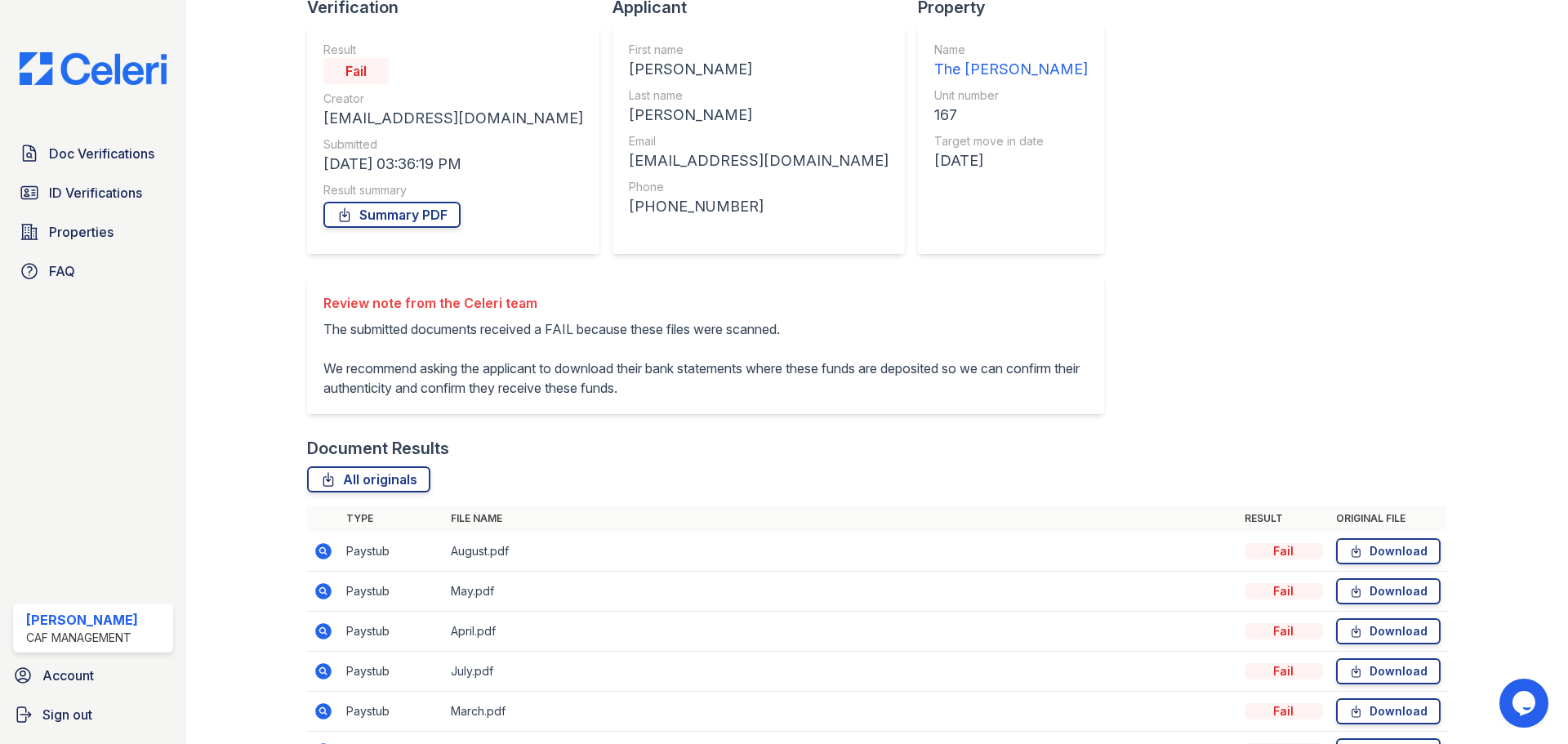
scroll to position [225, 0]
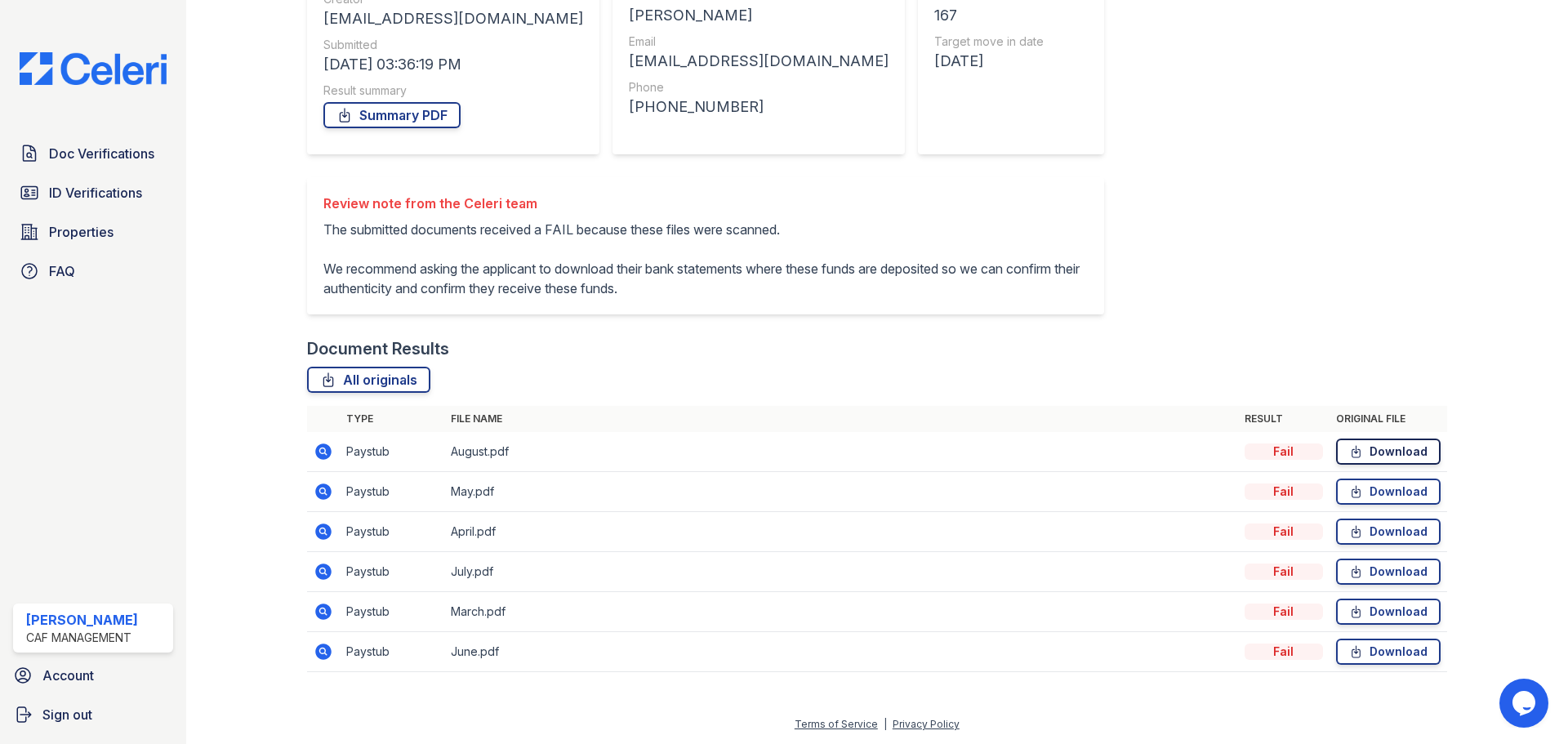
click at [1381, 460] on link "Download" at bounding box center [1388, 451] width 104 height 26
click at [1381, 494] on link "Download" at bounding box center [1388, 491] width 104 height 26
